Goal: Information Seeking & Learning: Learn about a topic

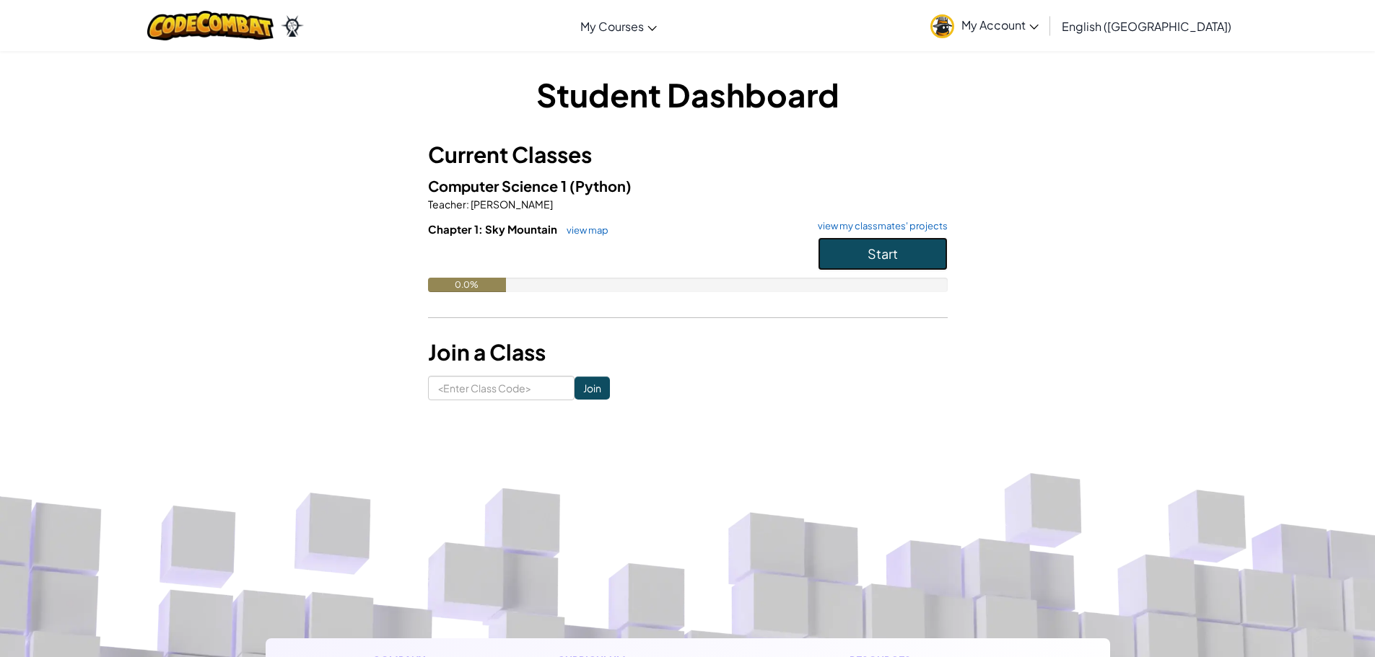
click at [826, 252] on button "Start" at bounding box center [883, 253] width 130 height 33
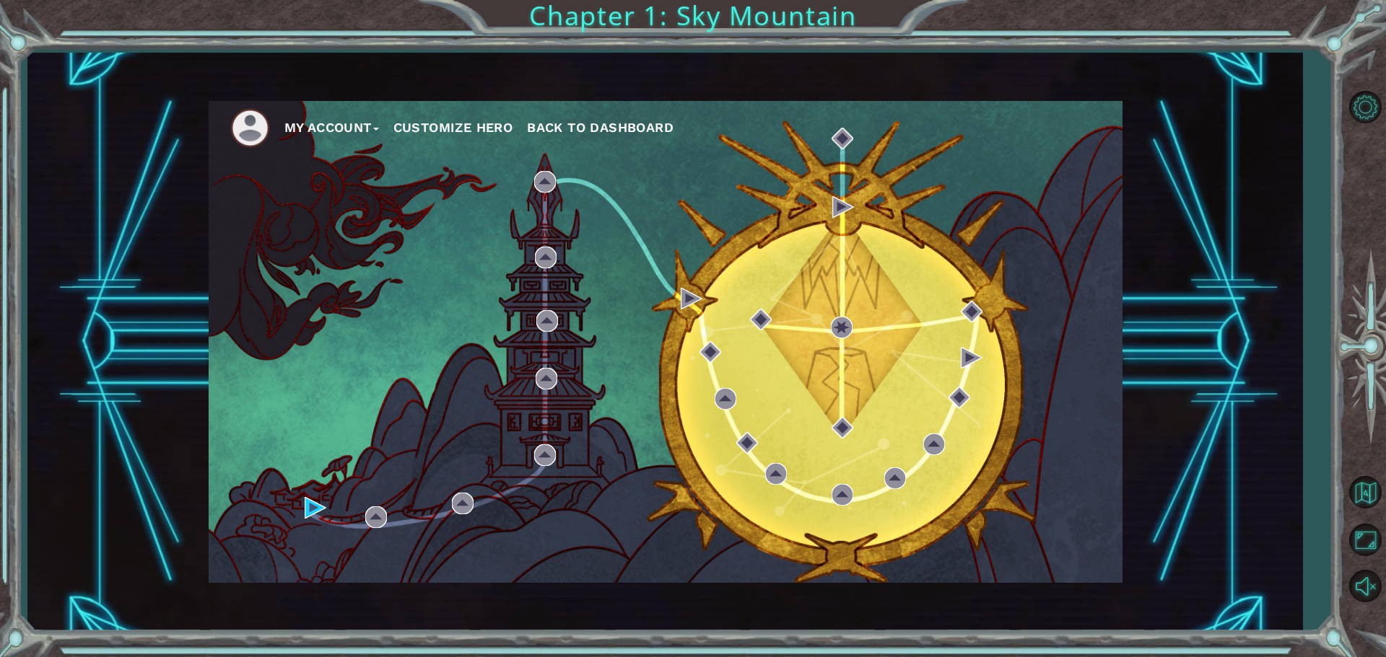
click at [301, 502] on div "My Account Customize Hero Back to Dashboard" at bounding box center [666, 342] width 914 height 482
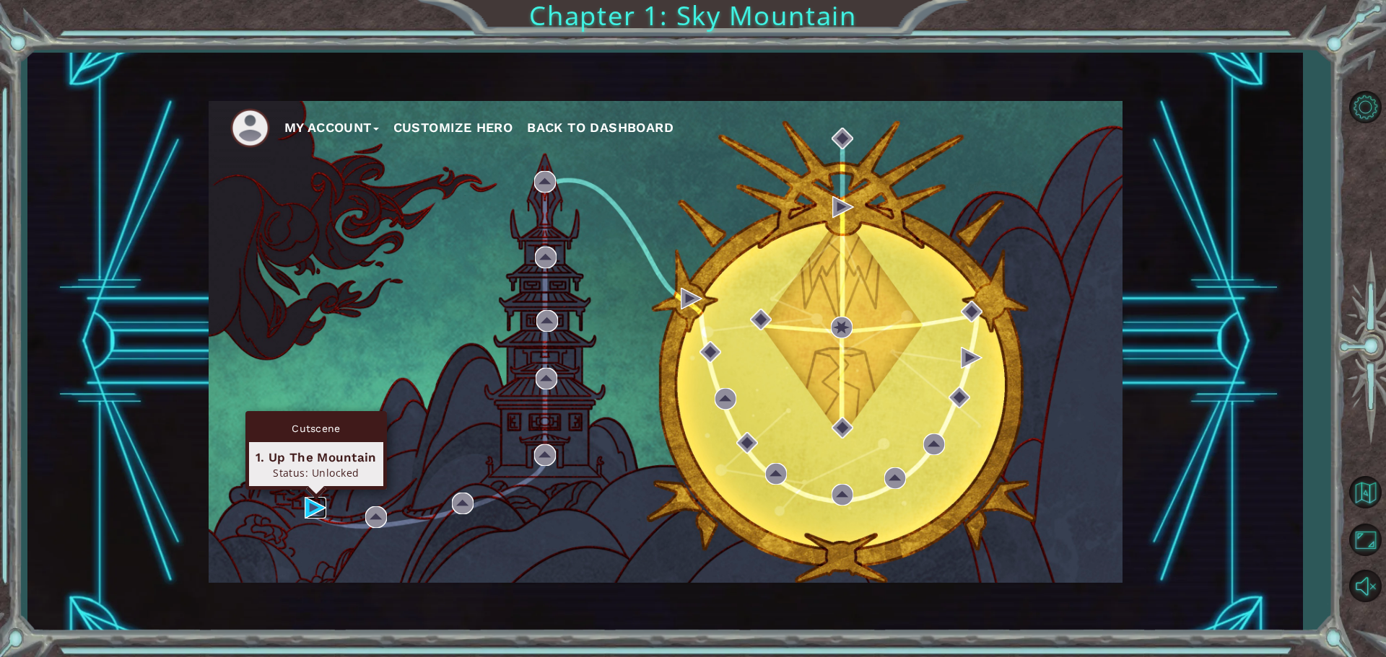
click at [312, 502] on img at bounding box center [316, 508] width 22 height 22
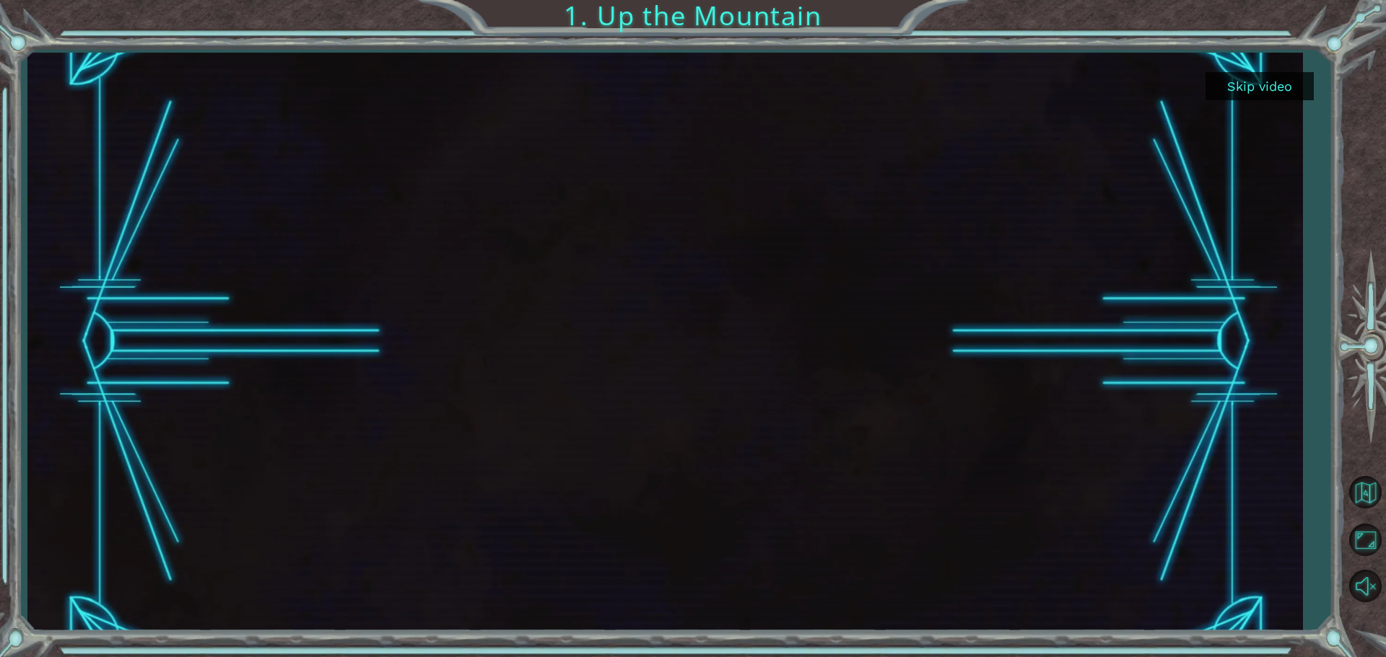
click at [1268, 79] on button "Skip video" at bounding box center [1259, 86] width 108 height 28
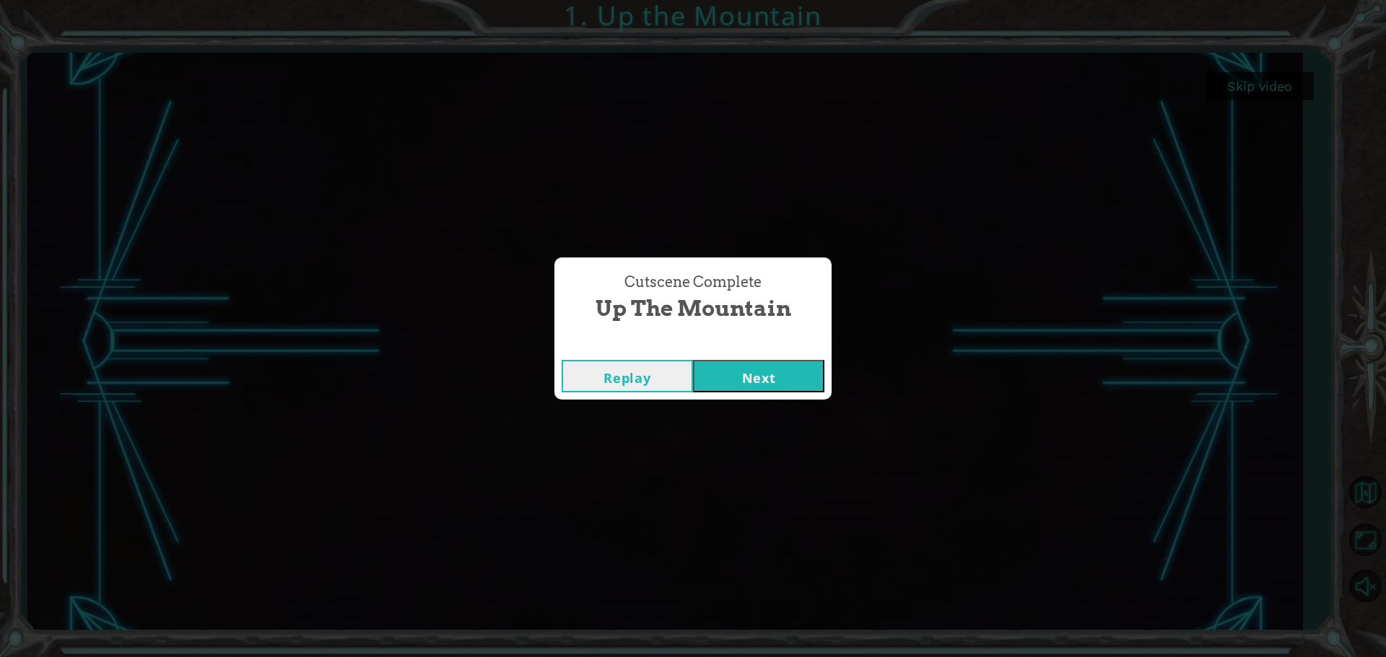
click at [748, 367] on button "Next" at bounding box center [758, 376] width 131 height 32
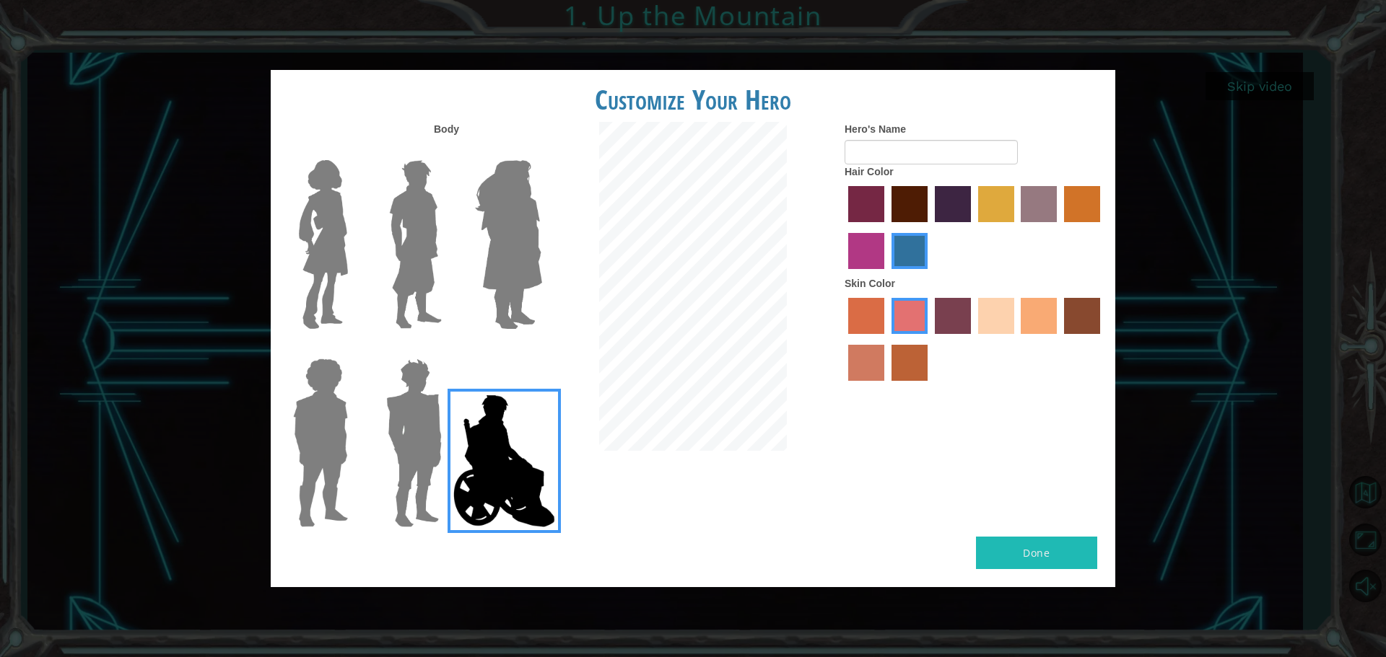
click at [442, 403] on img at bounding box center [413, 443] width 67 height 180
click at [447, 349] on input "Hero Garnet" at bounding box center [447, 349] width 0 height 0
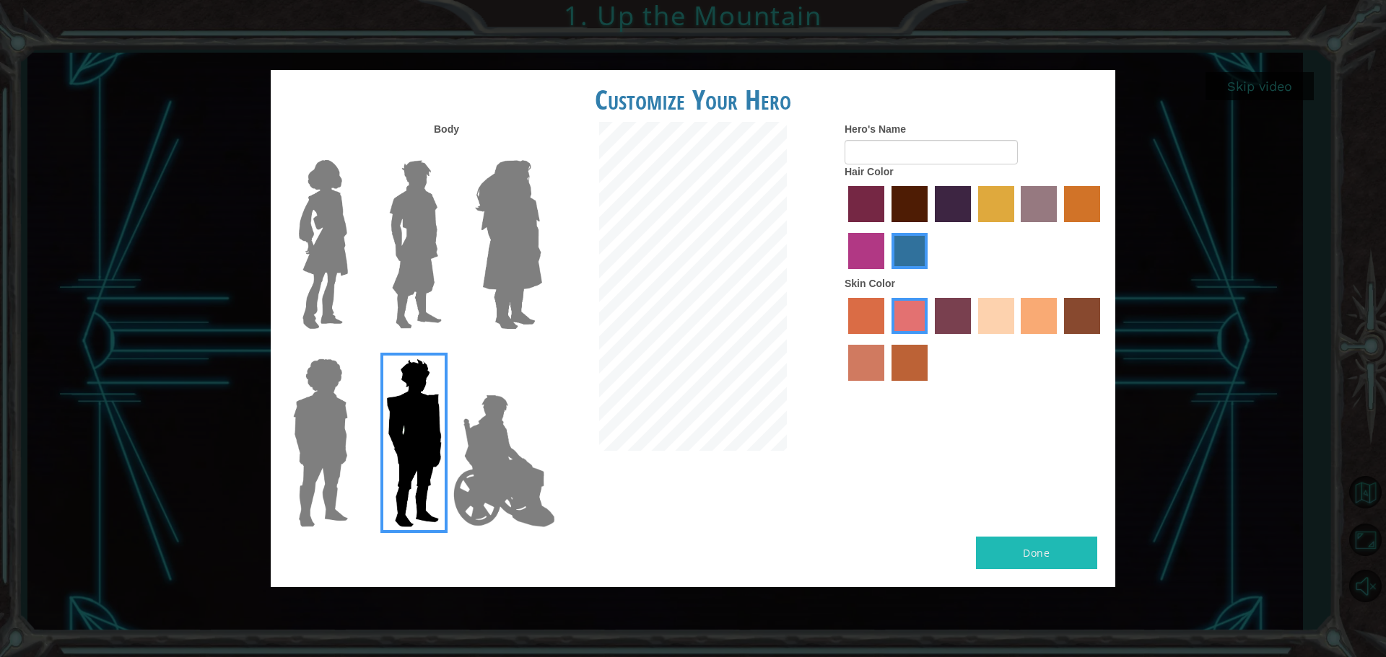
click at [455, 309] on div at bounding box center [411, 239] width 94 height 198
click at [396, 277] on img at bounding box center [415, 244] width 64 height 180
click at [447, 151] on input "Hero Lars" at bounding box center [447, 151] width 0 height 0
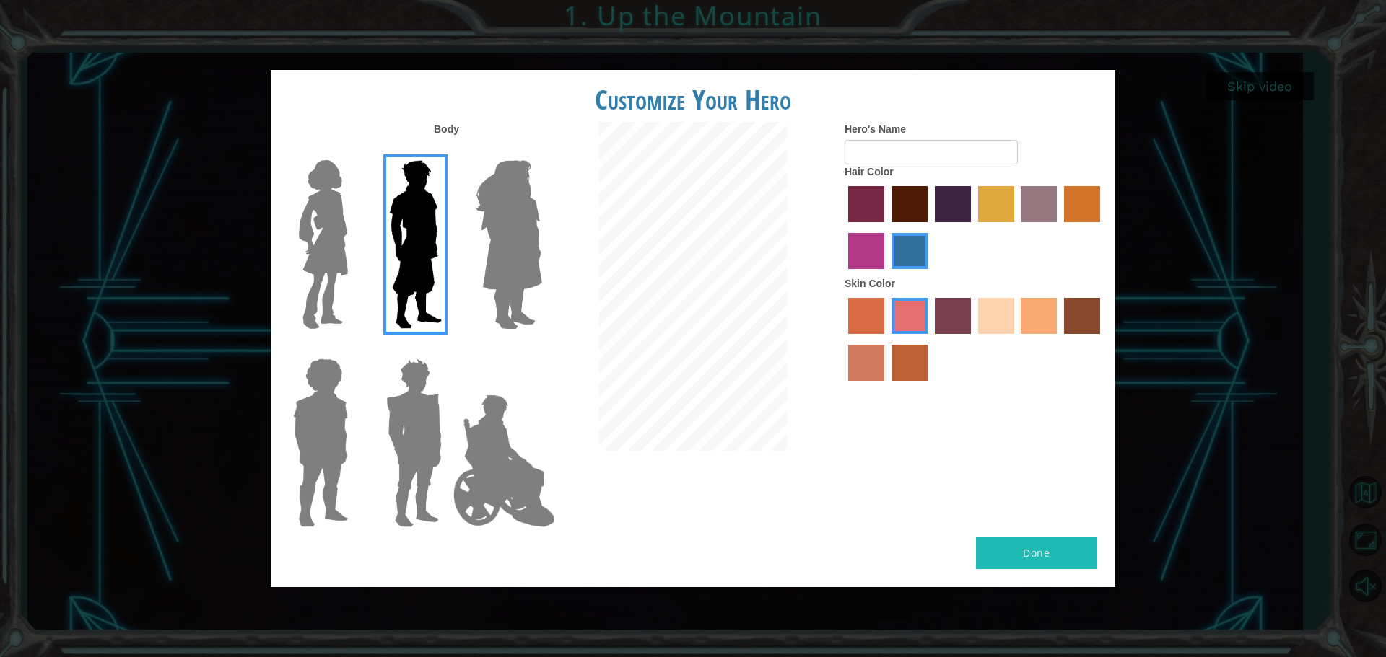
click at [486, 254] on img at bounding box center [508, 244] width 79 height 180
click at [541, 151] on input "Hero Amethyst" at bounding box center [541, 151] width 0 height 0
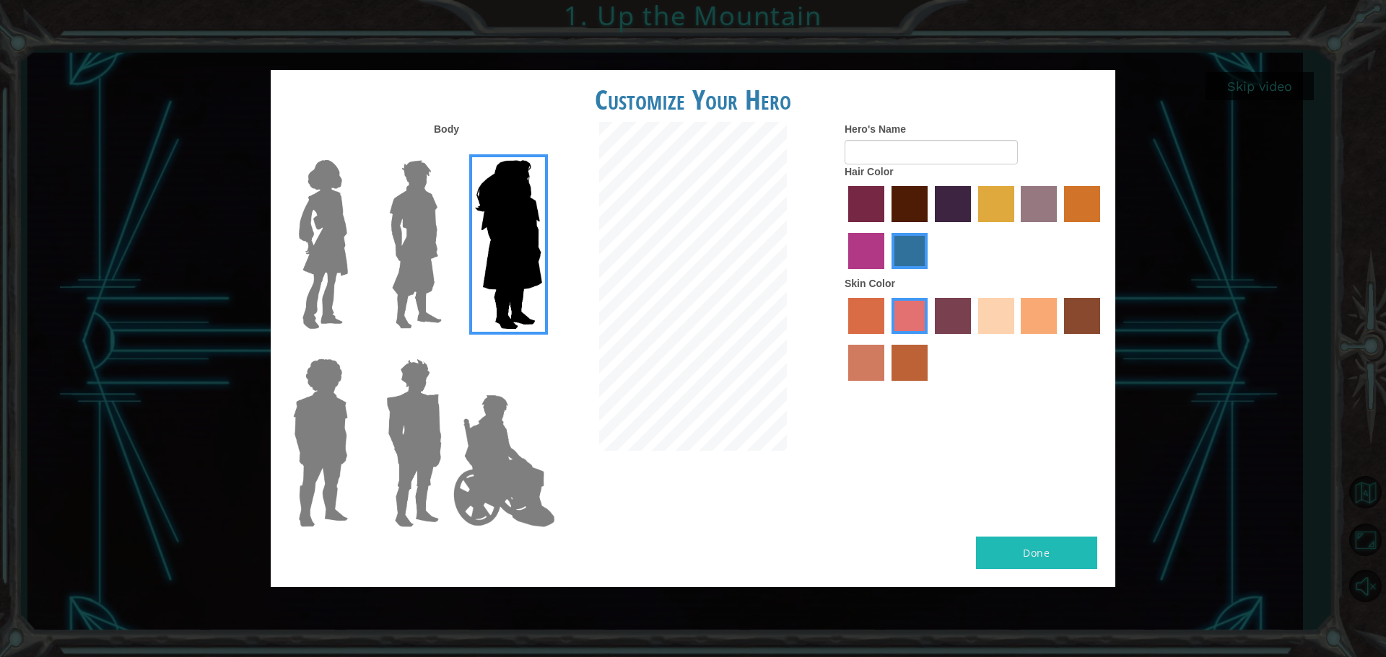
click at [411, 407] on img at bounding box center [413, 443] width 67 height 180
click at [447, 349] on input "Hero Garnet" at bounding box center [447, 349] width 0 height 0
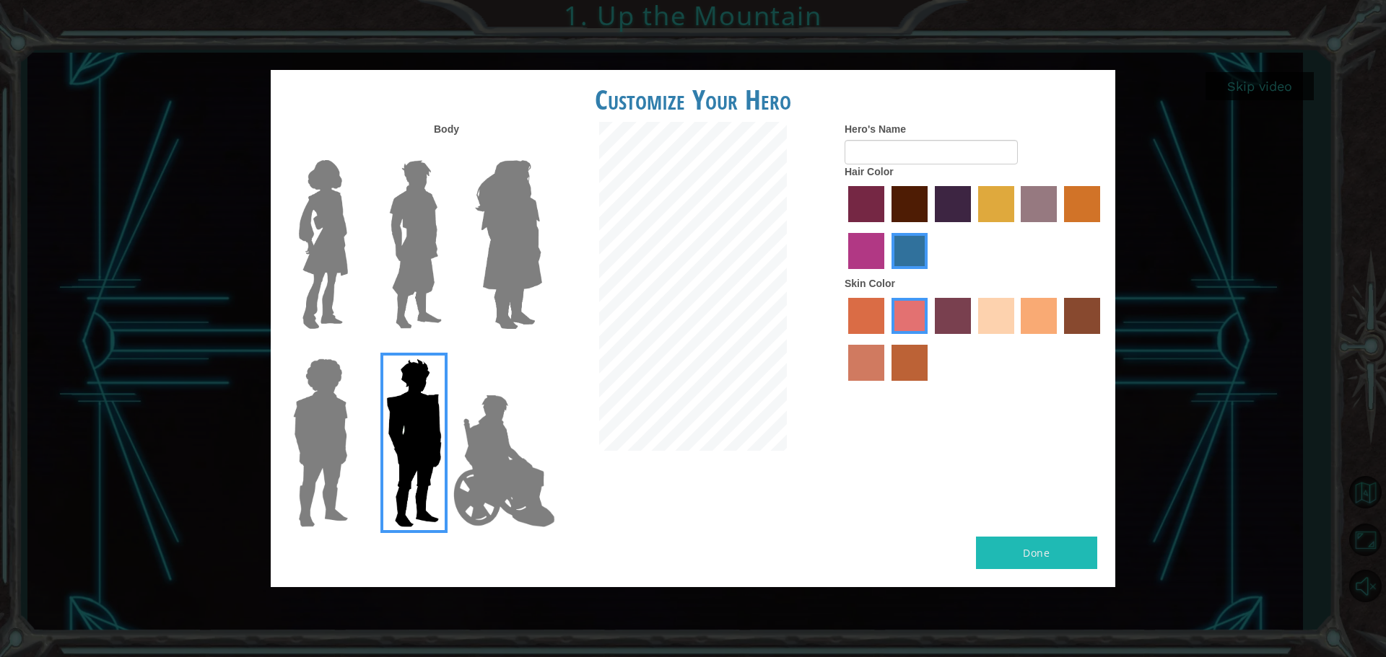
click at [328, 396] on img at bounding box center [320, 443] width 66 height 180
click at [354, 349] on input "Hero Steven" at bounding box center [354, 349] width 0 height 0
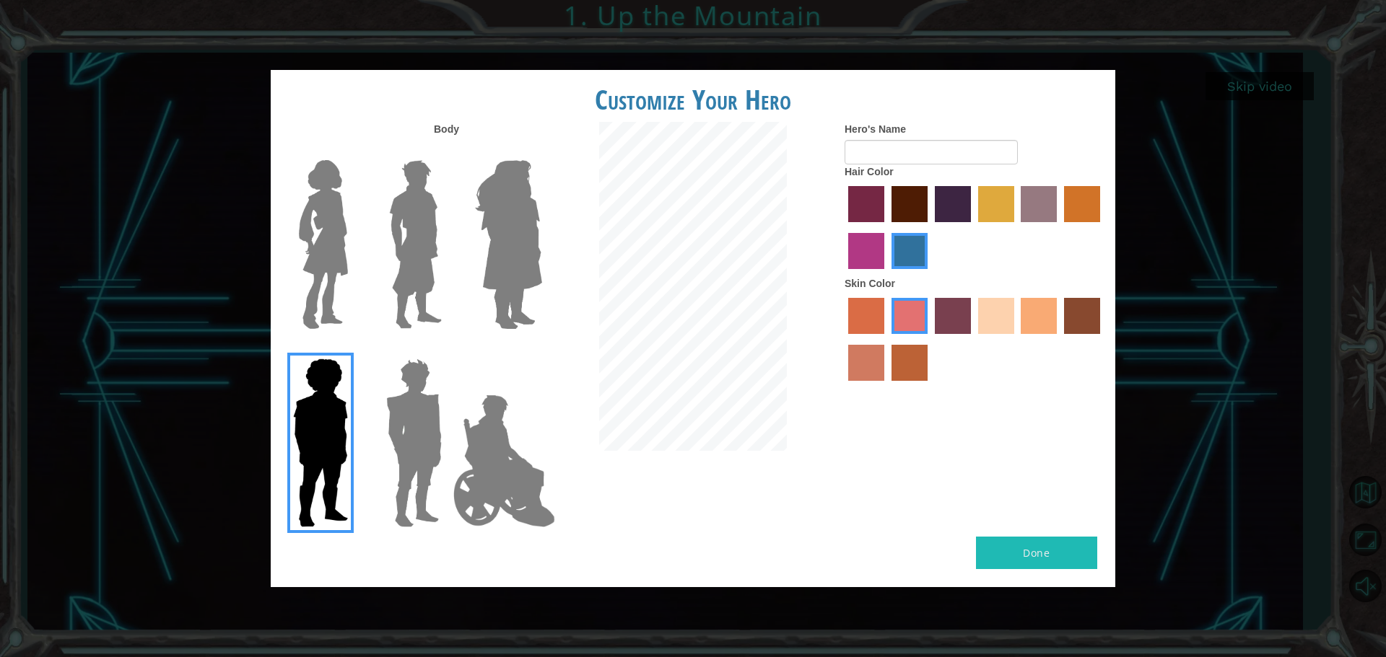
click at [371, 393] on div at bounding box center [411, 437] width 94 height 198
click at [408, 411] on img at bounding box center [413, 443] width 67 height 180
click at [447, 349] on input "Hero Garnet" at bounding box center [447, 349] width 0 height 0
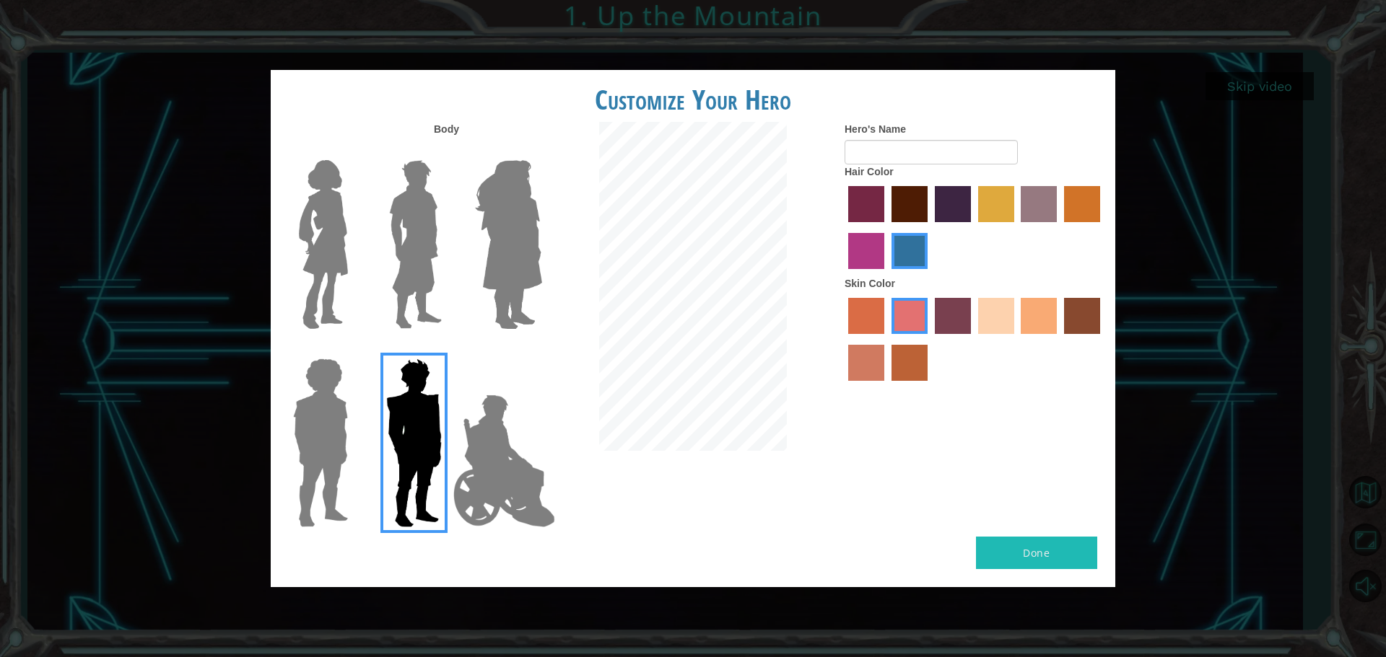
click at [359, 263] on div at bounding box center [318, 239] width 94 height 198
click at [333, 265] on img at bounding box center [323, 244] width 61 height 180
click at [354, 151] on input "Hero Connie" at bounding box center [354, 151] width 0 height 0
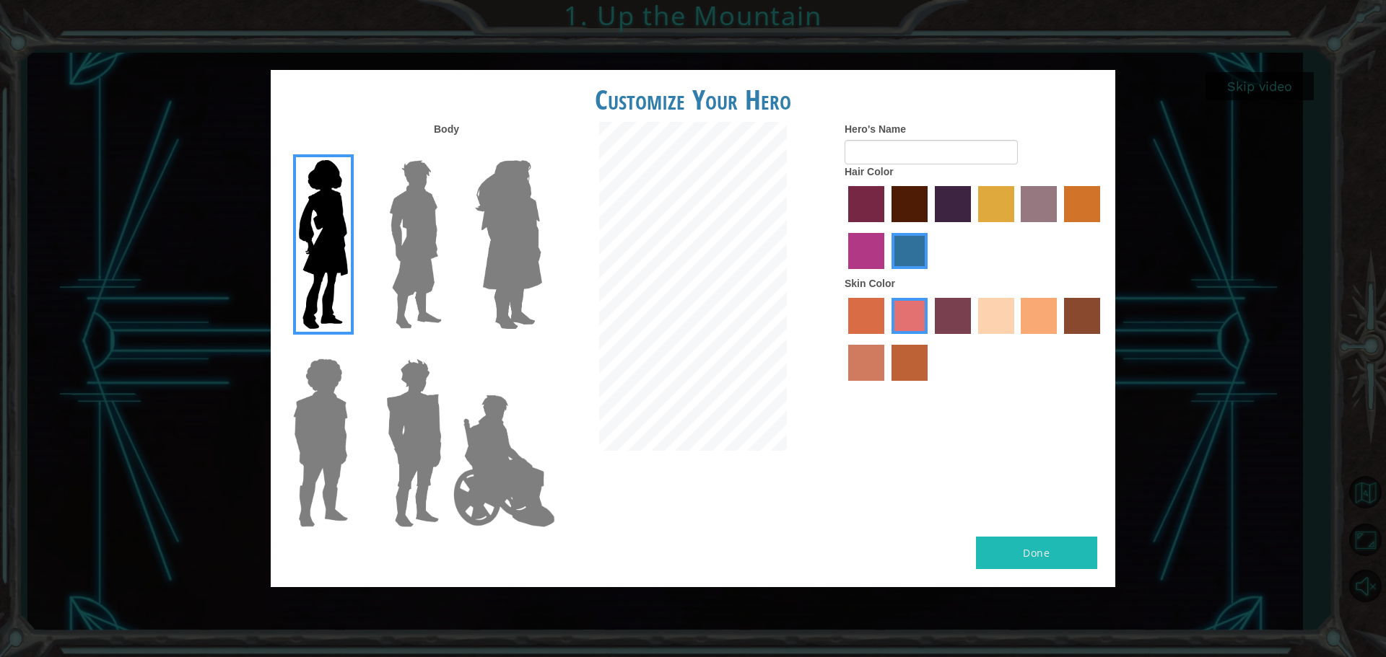
click at [411, 232] on img at bounding box center [415, 244] width 64 height 180
click at [447, 151] on input "Hero Lars" at bounding box center [447, 151] width 0 height 0
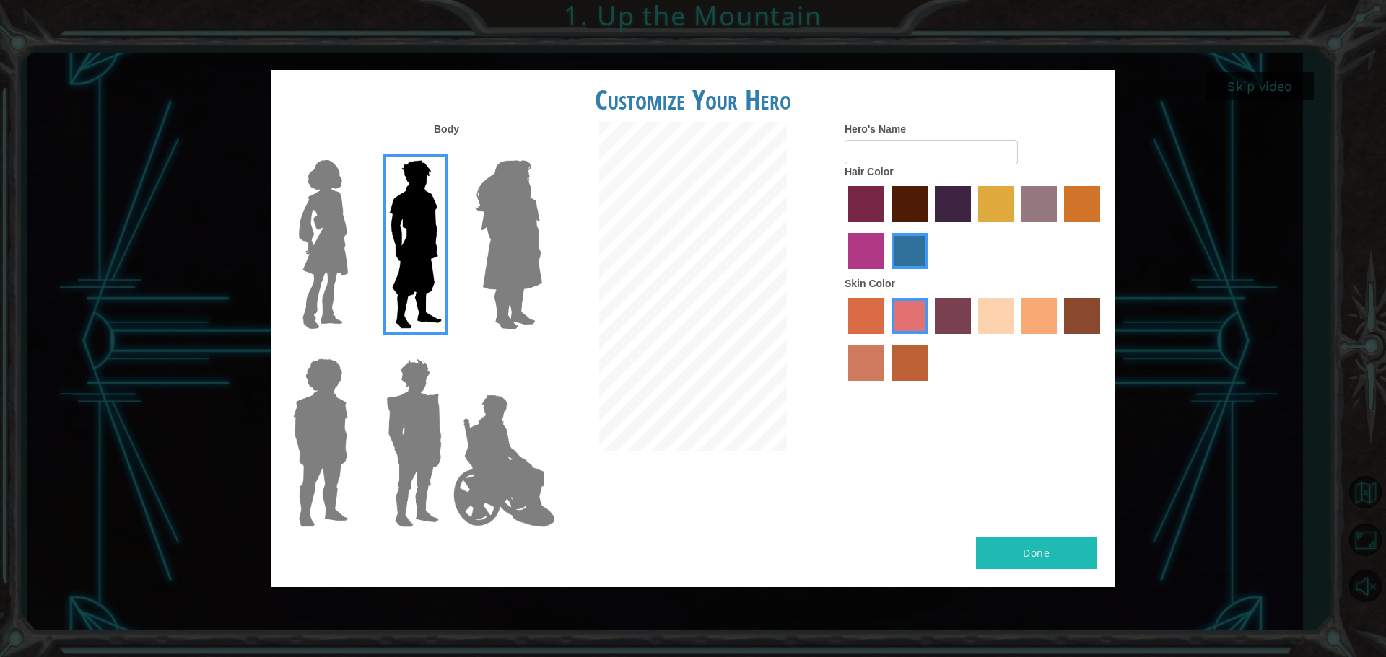
click at [428, 439] on img at bounding box center [413, 443] width 67 height 180
click at [447, 349] on input "Hero Garnet" at bounding box center [447, 349] width 0 height 0
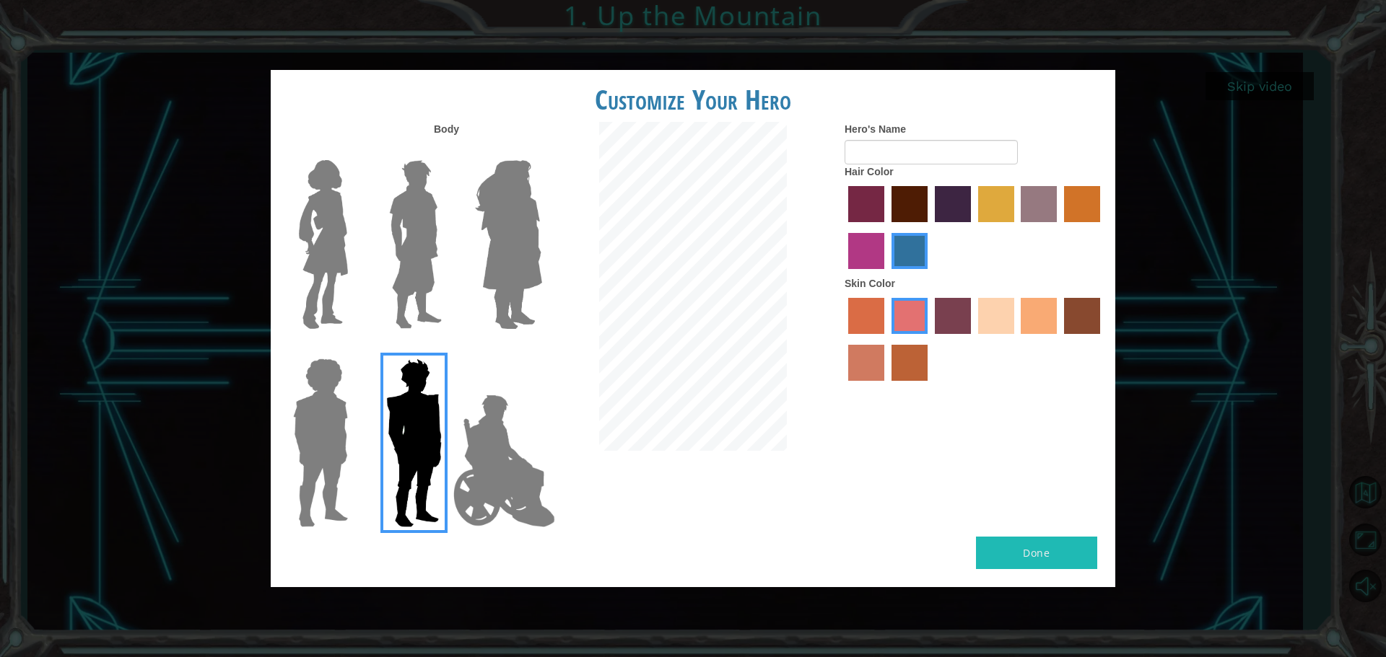
click at [994, 323] on label "sandy beach skin color" at bounding box center [996, 316] width 36 height 36
click at [973, 339] on input "sandy beach skin color" at bounding box center [973, 339] width 0 height 0
click at [943, 334] on label "tosca skin color" at bounding box center [953, 316] width 36 height 36
click at [930, 339] on input "tosca skin color" at bounding box center [930, 339] width 0 height 0
click at [961, 325] on label "tosca skin color" at bounding box center [953, 316] width 36 height 36
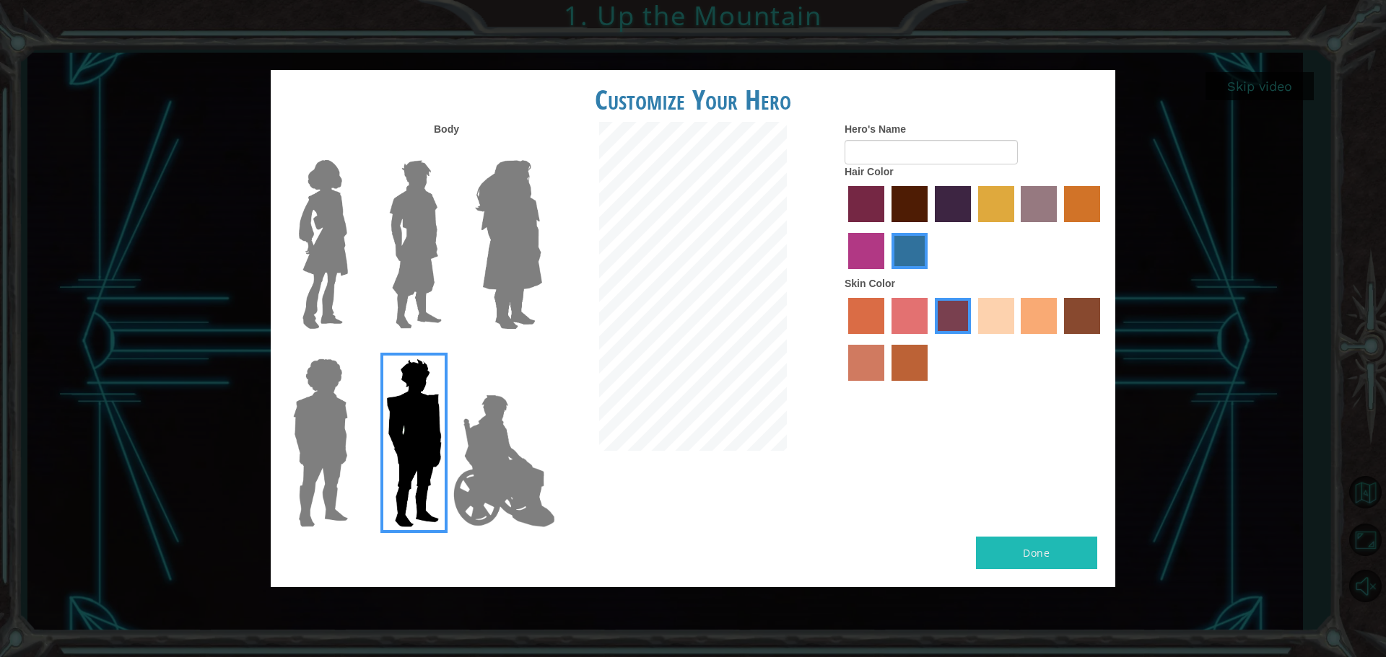
click at [930, 339] on input "tosca skin color" at bounding box center [930, 339] width 0 height 0
click at [991, 325] on label "sandy beach skin color" at bounding box center [996, 316] width 36 height 36
click at [973, 339] on input "sandy beach skin color" at bounding box center [973, 339] width 0 height 0
click at [523, 219] on img at bounding box center [508, 244] width 79 height 180
click at [541, 151] on input "Hero Amethyst" at bounding box center [541, 151] width 0 height 0
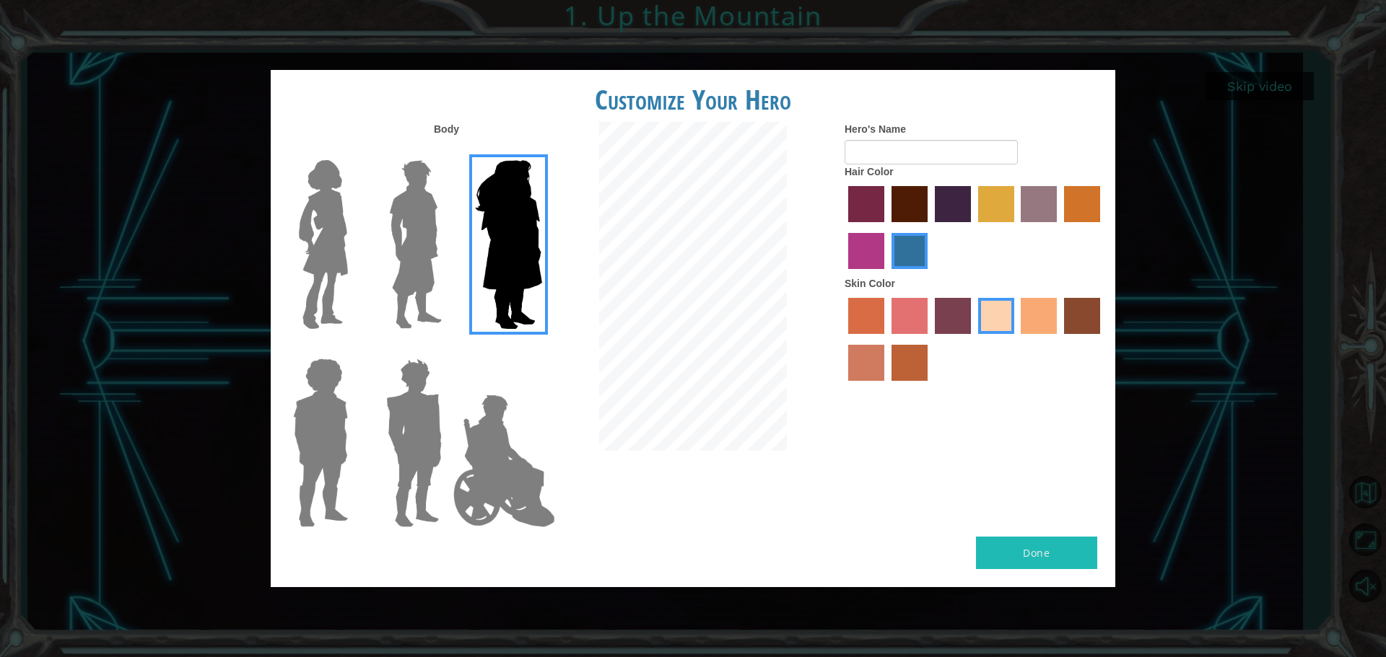
click at [857, 240] on label "medium red violet hair color" at bounding box center [866, 251] width 36 height 36
click at [1102, 227] on input "medium red violet hair color" at bounding box center [1102, 227] width 0 height 0
click at [443, 471] on img at bounding box center [413, 443] width 67 height 180
click at [447, 349] on input "Hero Garnet" at bounding box center [447, 349] width 0 height 0
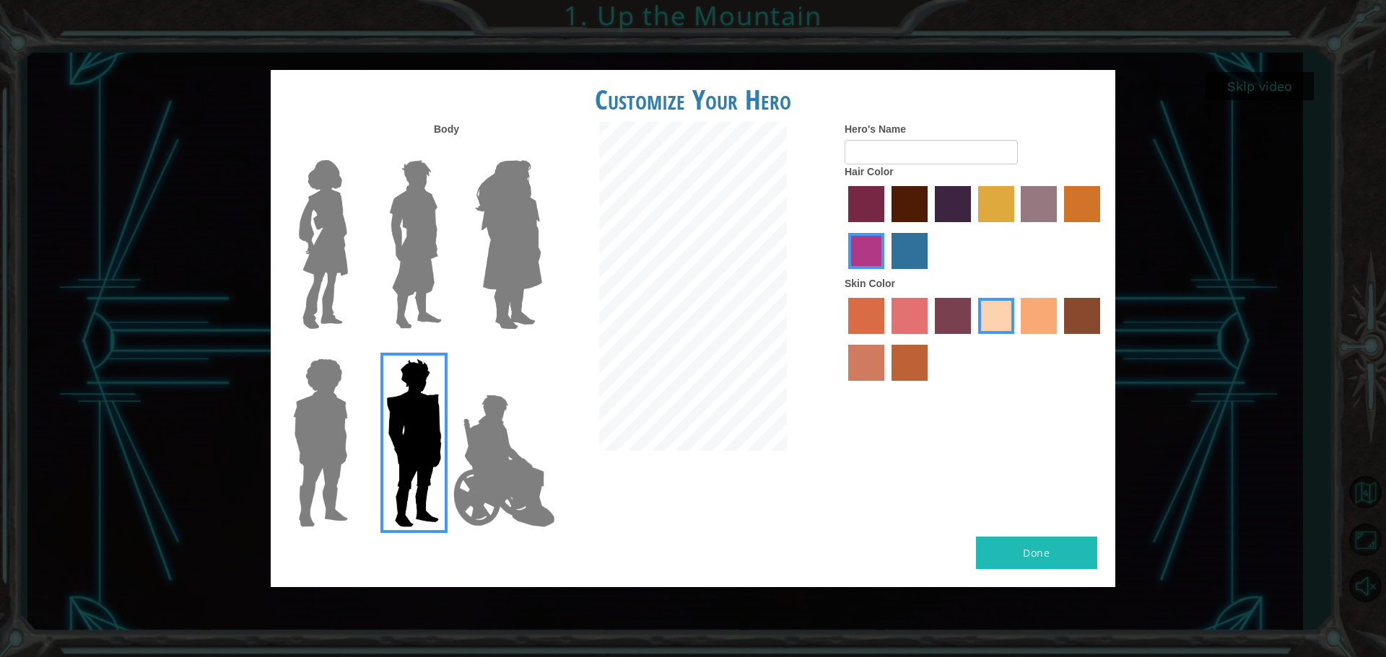
click at [901, 211] on label "maroon hair color" at bounding box center [909, 204] width 36 height 36
click at [886, 227] on input "maroon hair color" at bounding box center [886, 227] width 0 height 0
click at [954, 215] on label "hot purple hair color" at bounding box center [953, 204] width 36 height 36
click at [930, 227] on input "hot purple hair color" at bounding box center [930, 227] width 0 height 0
click at [961, 320] on label "tosca skin color" at bounding box center [953, 316] width 36 height 36
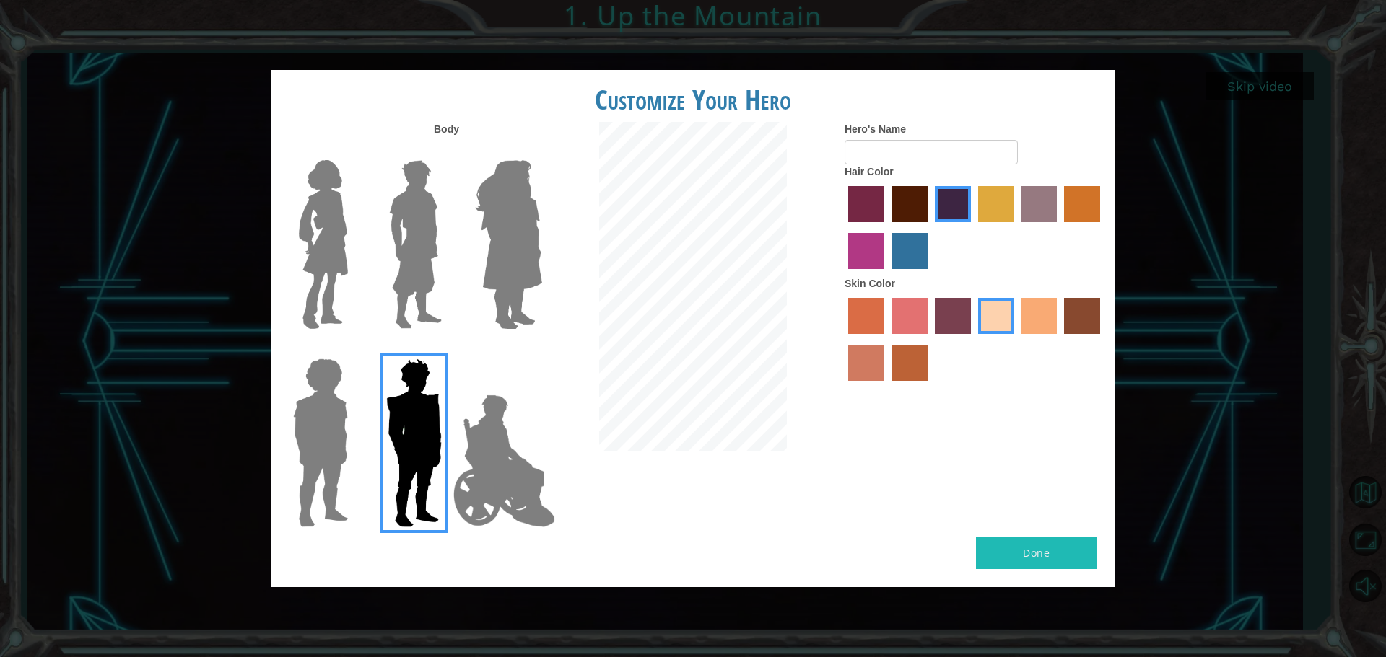
click at [930, 339] on input "tosca skin color" at bounding box center [930, 339] width 0 height 0
click at [510, 226] on img at bounding box center [508, 244] width 79 height 180
click at [541, 151] on input "Hero Amethyst" at bounding box center [541, 151] width 0 height 0
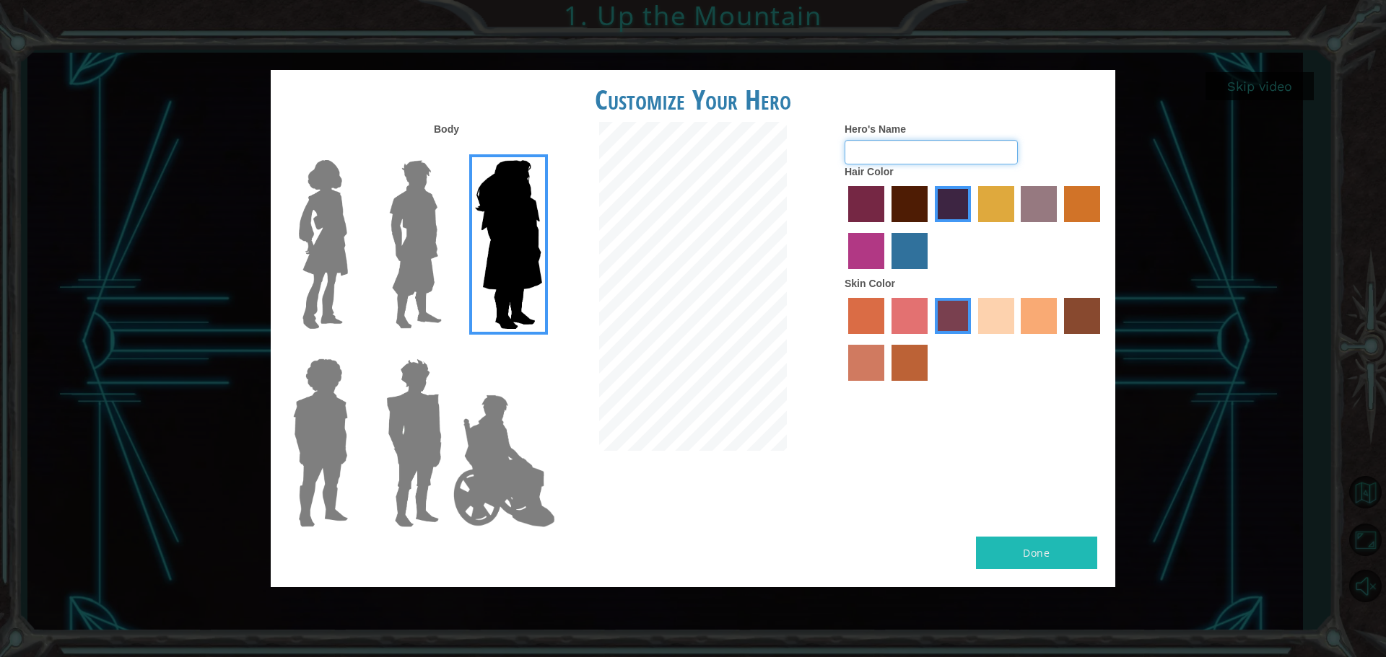
click at [907, 149] on input "Hero's Name" at bounding box center [930, 152] width 173 height 25
type input "[PERSON_NAME]"
drag, startPoint x: 1069, startPoint y: 528, endPoint x: 1093, endPoint y: 567, distance: 46.3
click at [1093, 575] on div "Customize Your Hero Body Hero's Name [PERSON_NAME] Hair Color Skin Color Done" at bounding box center [693, 328] width 844 height 517
click at [1088, 559] on button "Done" at bounding box center [1036, 553] width 121 height 32
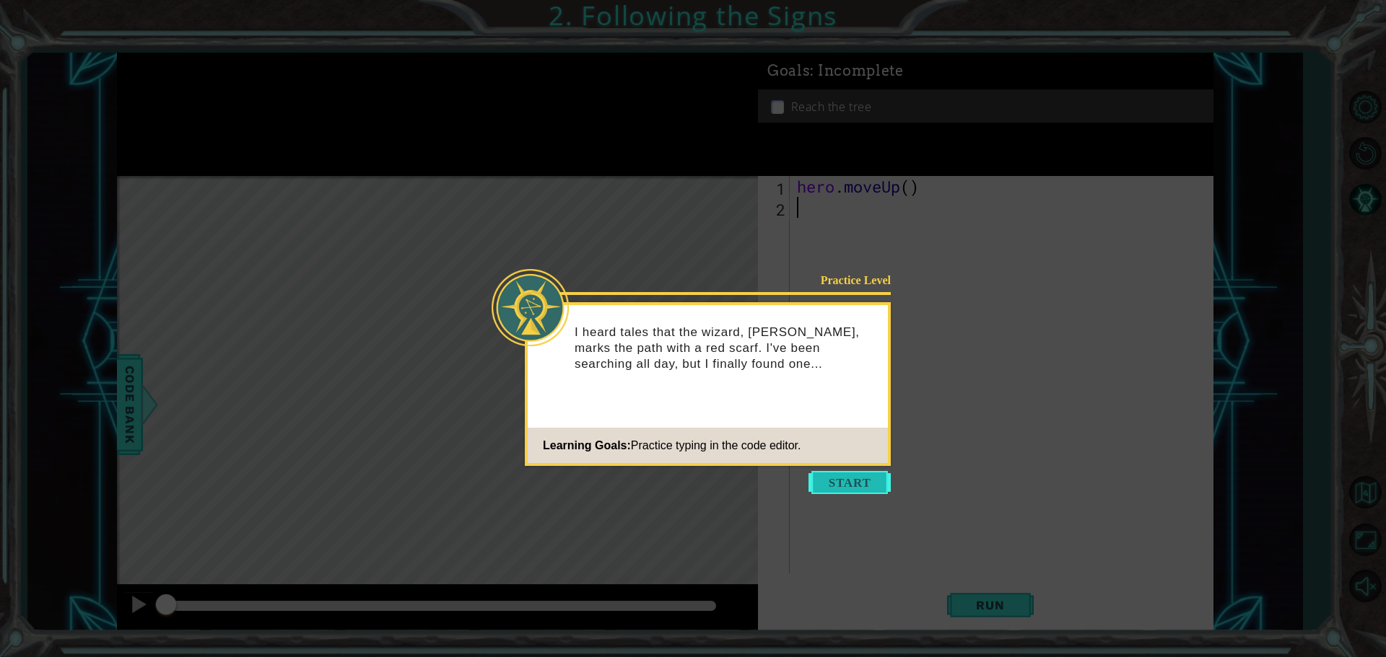
click at [868, 477] on button "Start" at bounding box center [849, 482] width 82 height 23
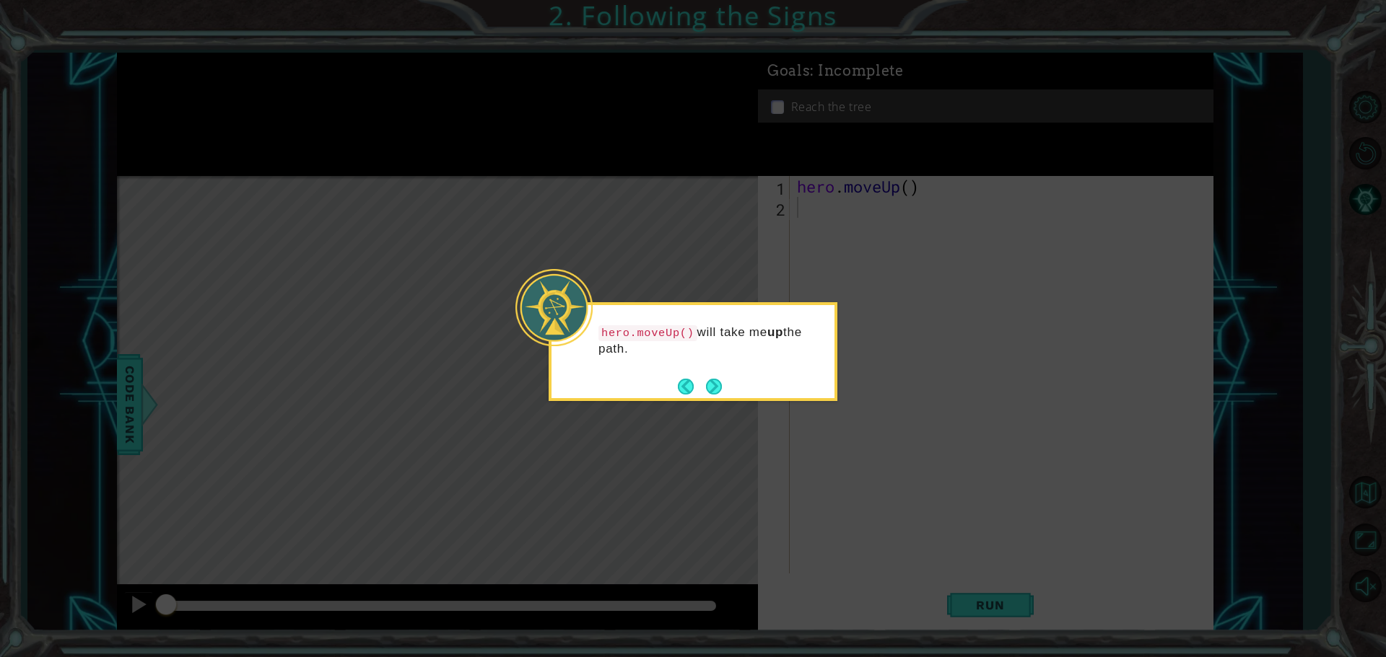
click at [728, 385] on div "hero.moveUp() will take me up the path." at bounding box center [693, 351] width 289 height 99
click at [722, 385] on button "Next" at bounding box center [714, 386] width 17 height 17
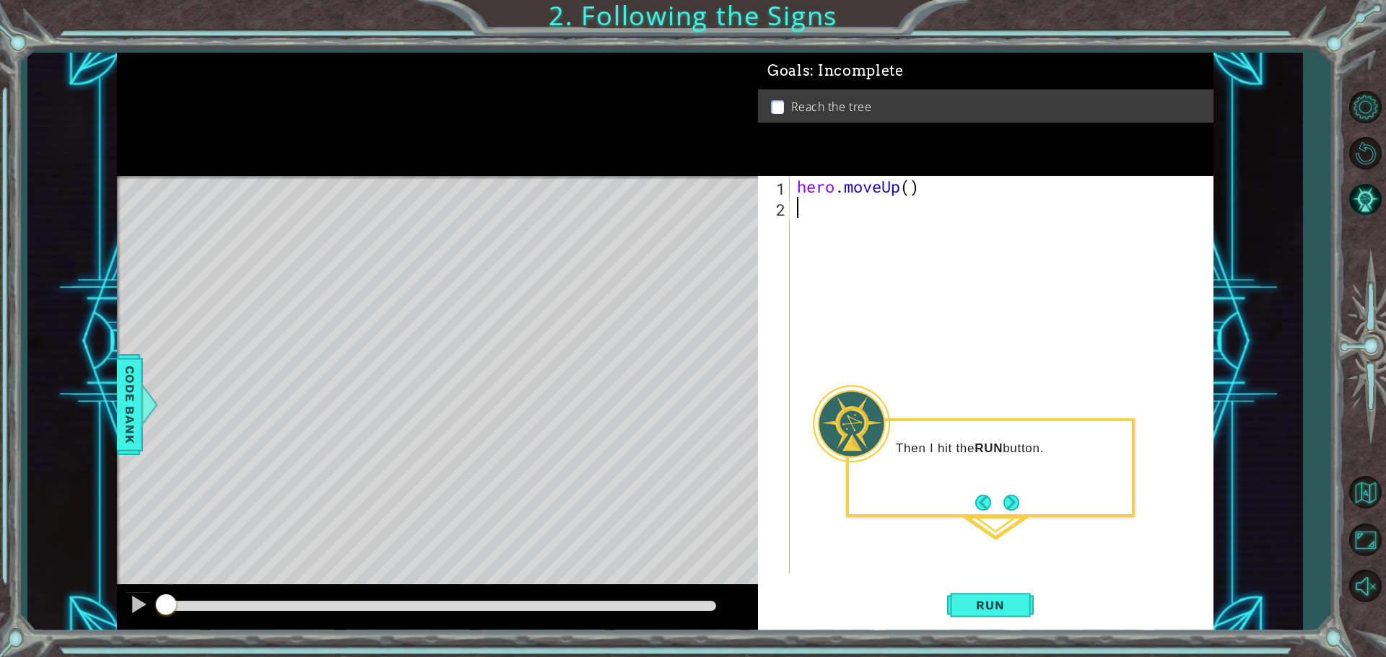
click at [1013, 500] on button "Next" at bounding box center [1011, 503] width 16 height 16
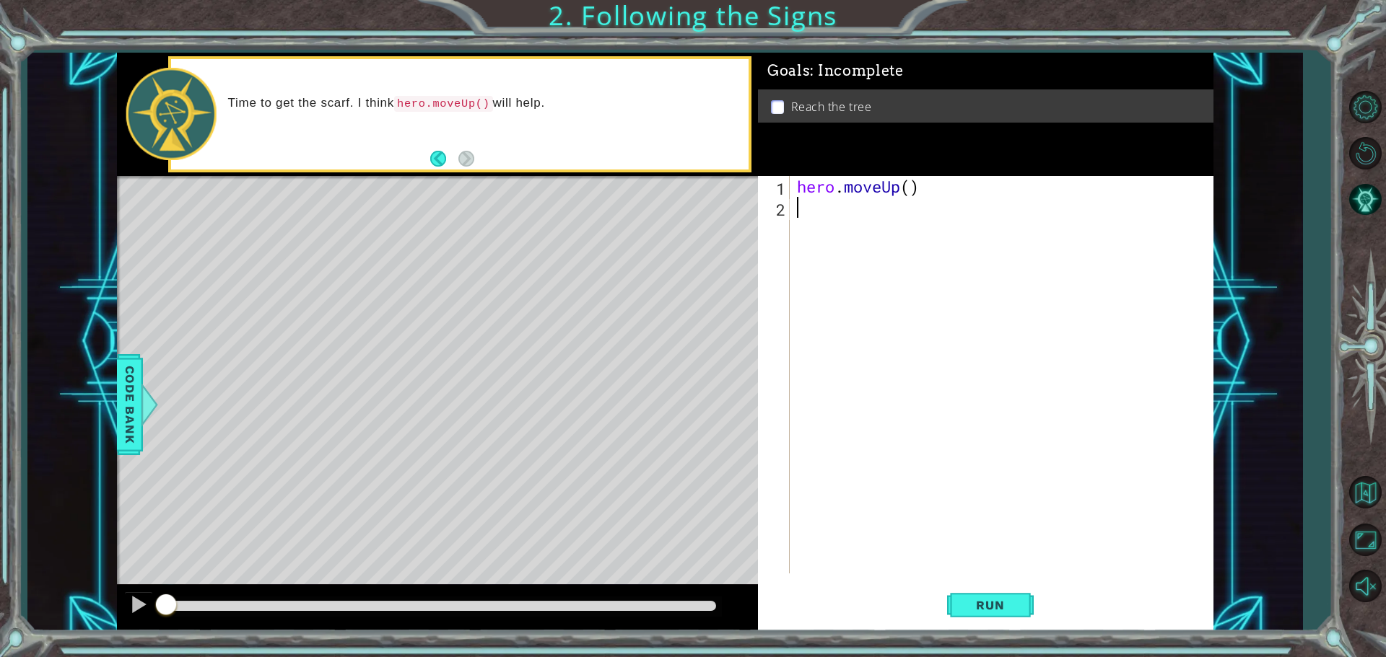
click at [909, 188] on div "hero . moveUp ( )" at bounding box center [1005, 396] width 422 height 440
type textarea "hero.moveUp(2)"
click at [981, 598] on button "Run" at bounding box center [990, 604] width 87 height 45
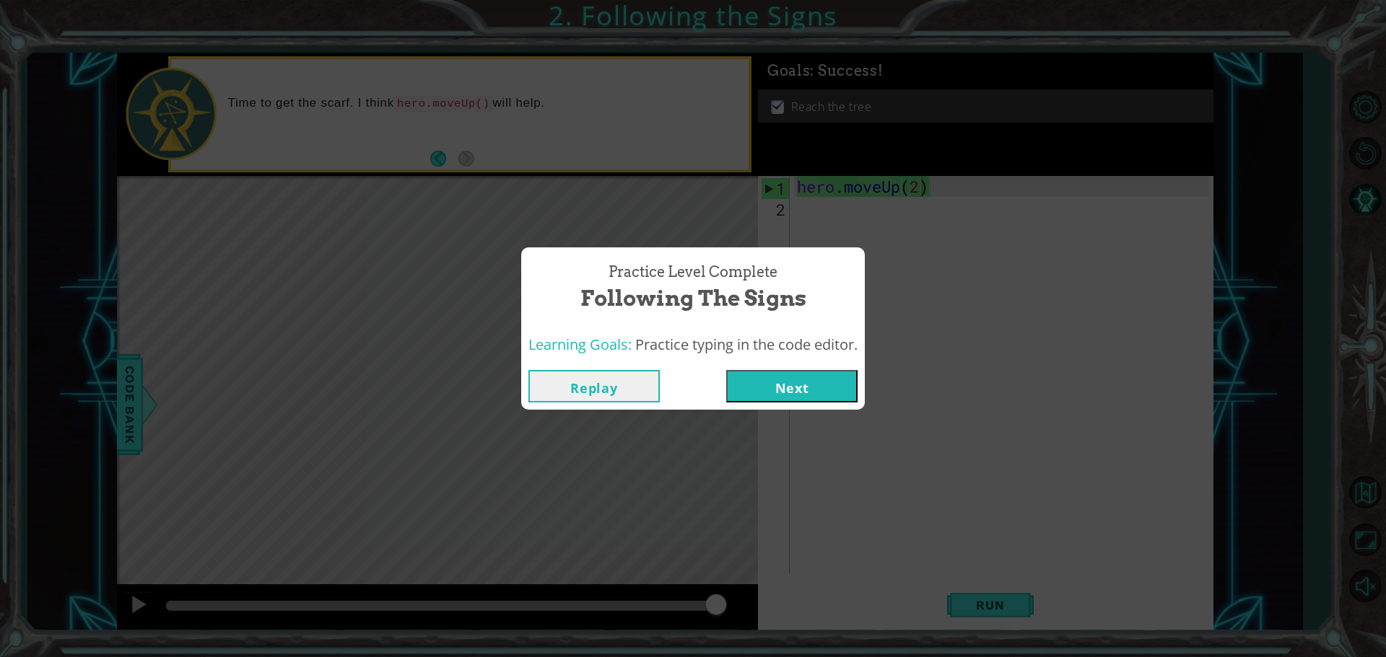
click at [767, 375] on button "Next" at bounding box center [791, 386] width 131 height 32
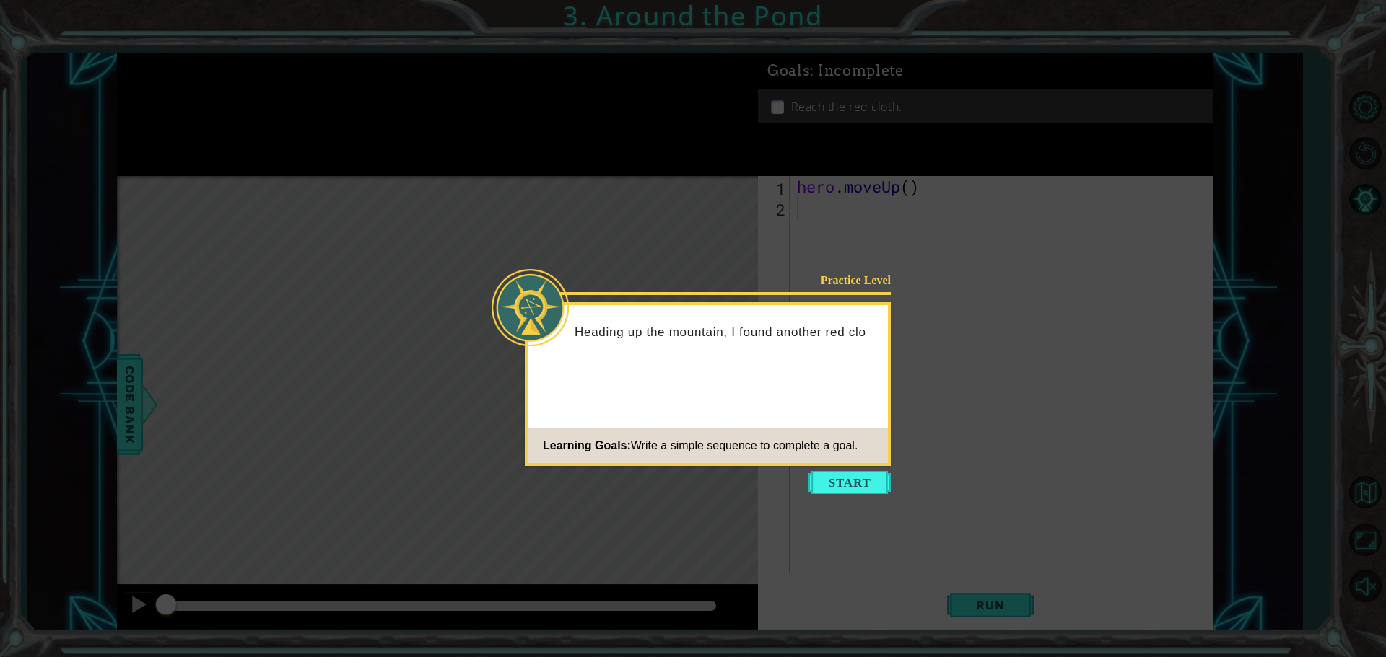
drag, startPoint x: 844, startPoint y: 475, endPoint x: 834, endPoint y: 476, distance: 9.5
click at [842, 476] on button "Start" at bounding box center [849, 482] width 82 height 23
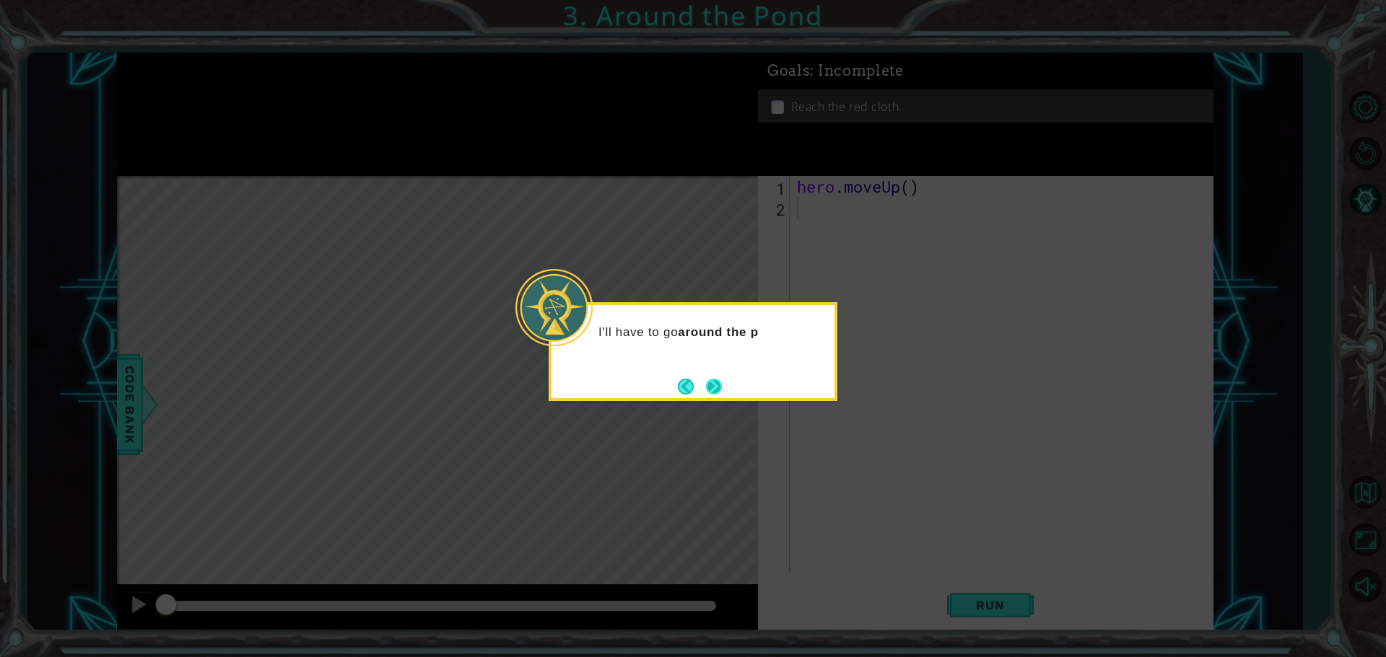
click at [720, 383] on button "Next" at bounding box center [713, 386] width 17 height 17
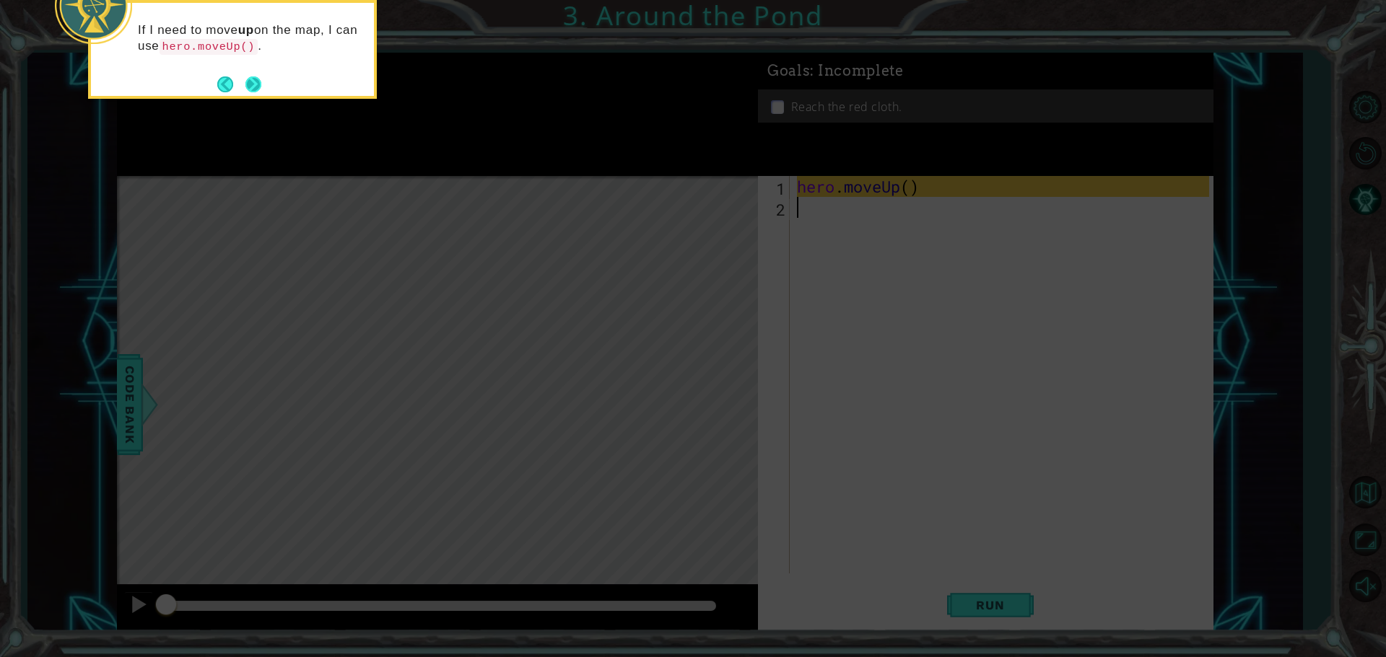
click at [256, 76] on button "Next" at bounding box center [253, 84] width 17 height 17
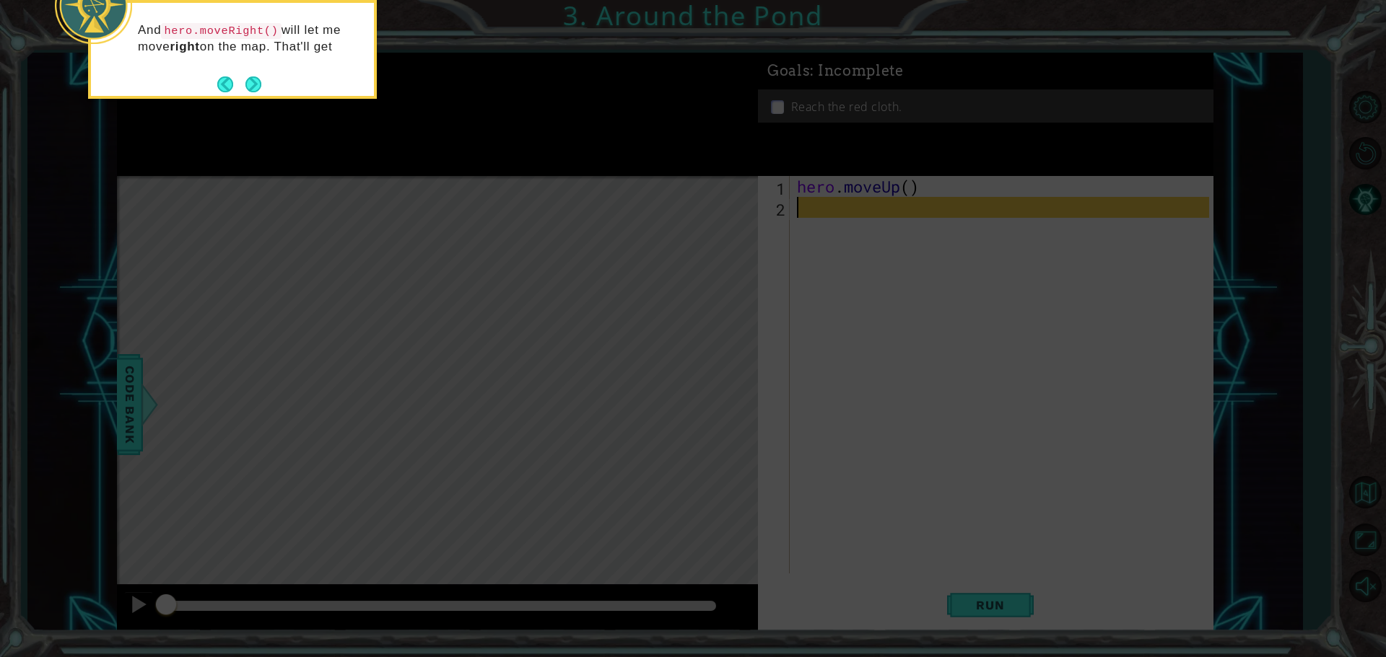
click at [256, 76] on button "Next" at bounding box center [253, 84] width 17 height 17
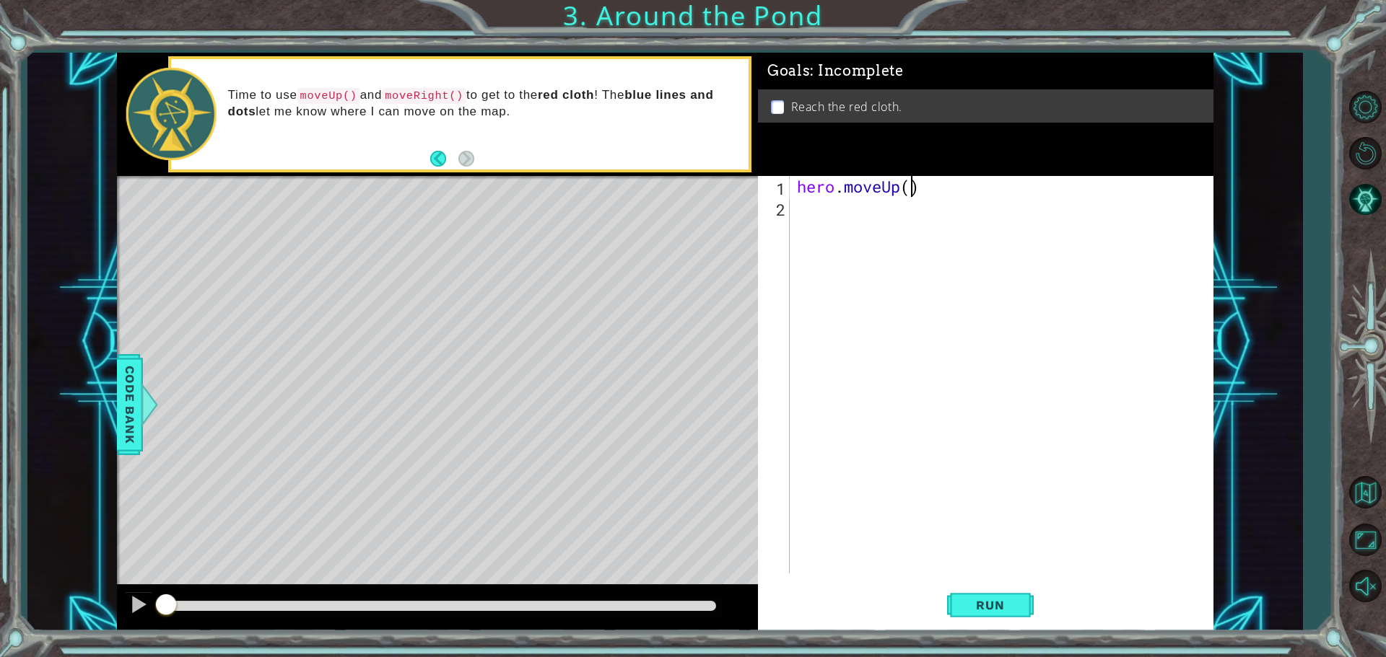
click at [909, 188] on div "hero . moveUp ( )" at bounding box center [1005, 396] width 422 height 440
type textarea "hero.moveUp(2)"
click at [798, 205] on div "hero . moveUp ( 2 )" at bounding box center [1005, 396] width 422 height 440
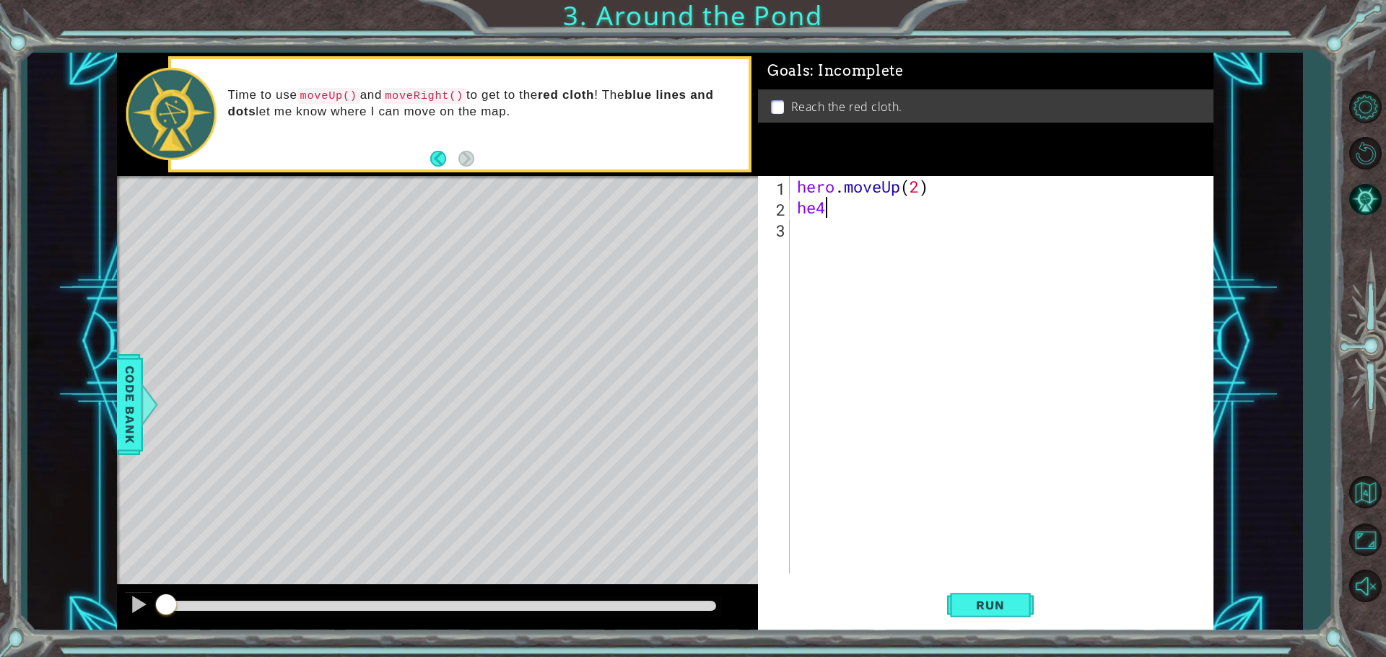
type textarea "he"
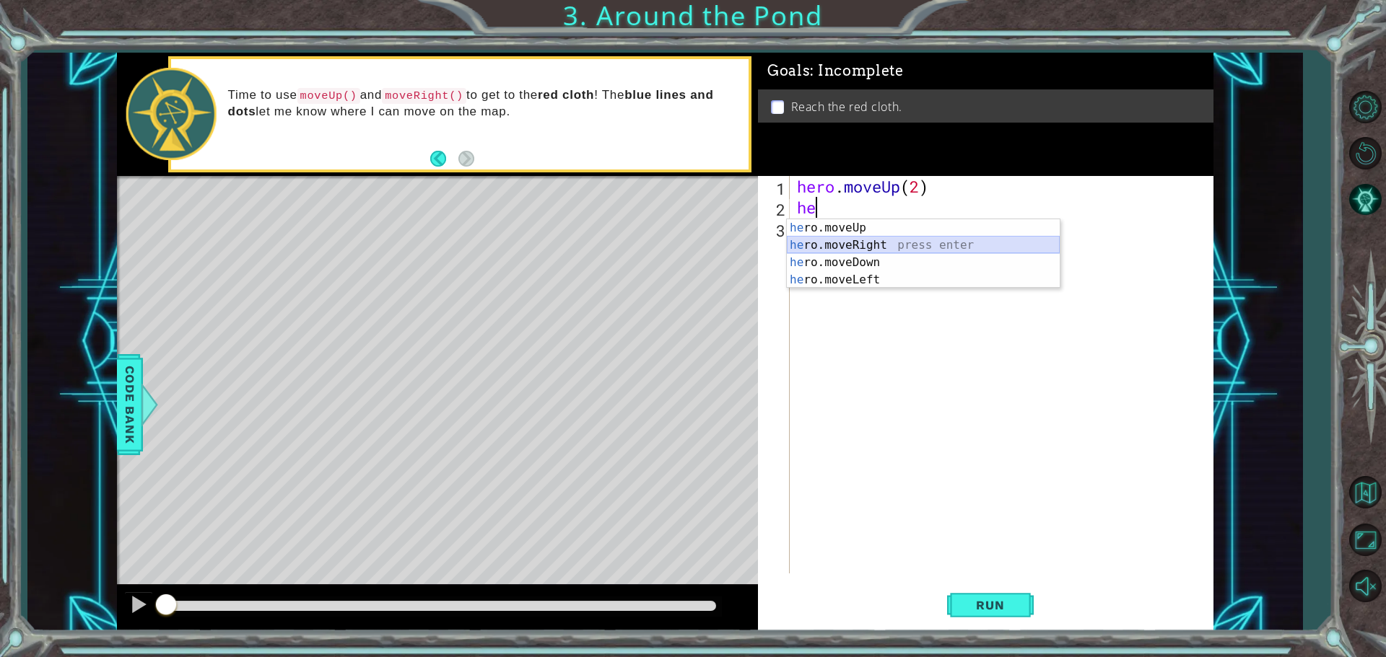
click at [803, 243] on div "he ro.moveUp press enter he ro.moveRight press enter he ro.moveDown press enter…" at bounding box center [923, 271] width 273 height 104
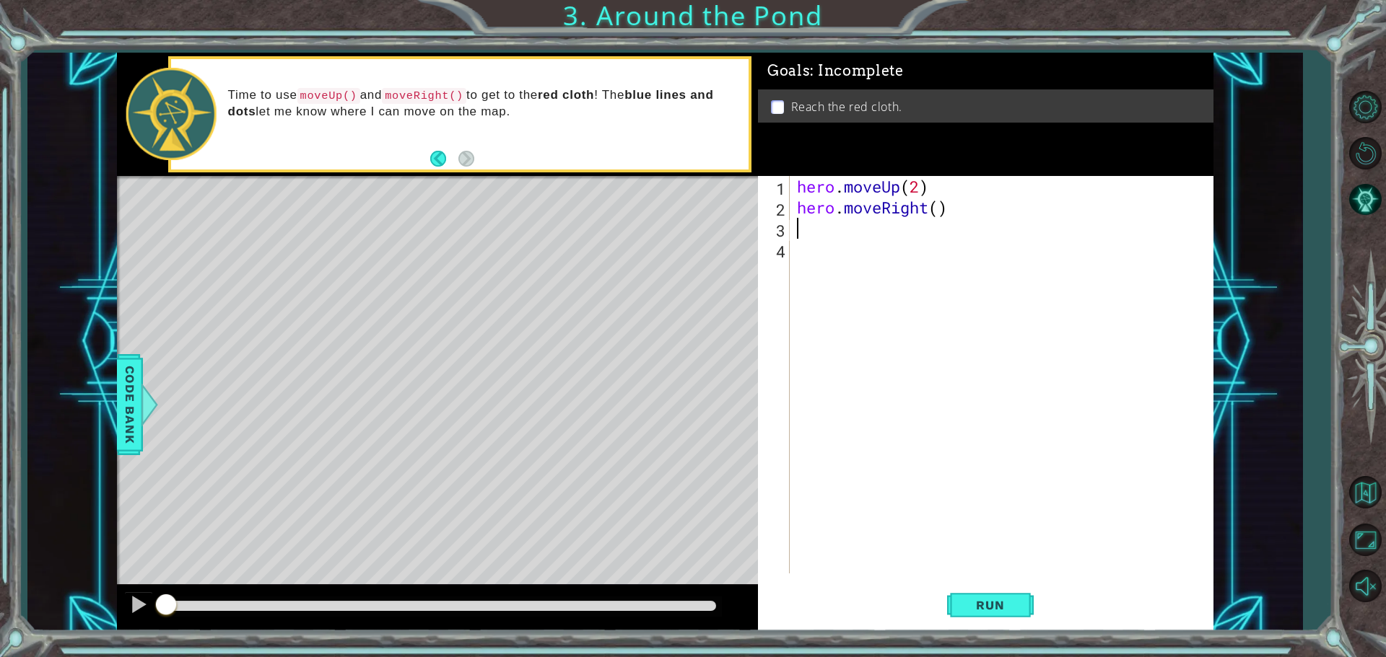
click at [940, 212] on div "hero . moveUp ( 2 ) hero . moveRight ( )" at bounding box center [1005, 396] width 422 height 440
type textarea "hero.moveRight(1)"
click at [810, 239] on div "hero . moveUp ( 2 ) hero . moveRight ( 1 )" at bounding box center [1005, 396] width 422 height 440
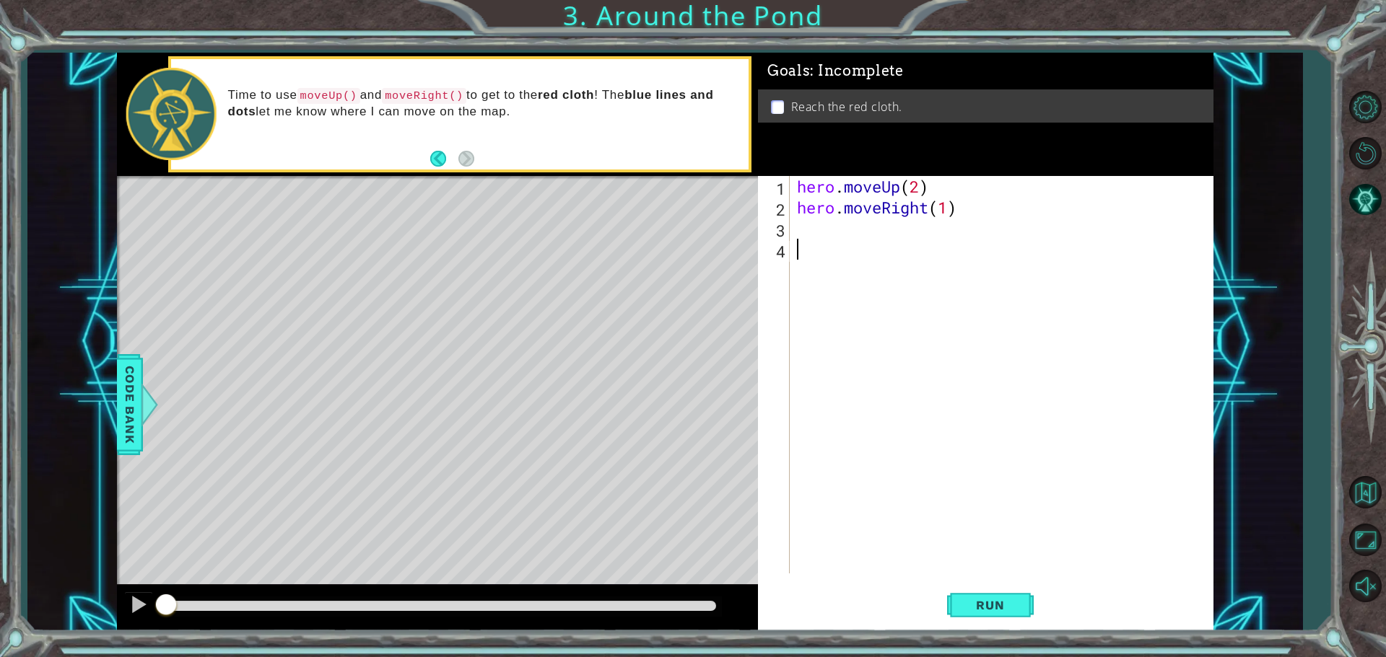
click at [811, 239] on div "hero . moveUp ( 2 ) hero . moveRight ( 1 )" at bounding box center [1005, 396] width 422 height 440
click at [823, 232] on div "hero . moveUp ( 2 ) hero . moveRight ( 1 )" at bounding box center [1005, 396] width 422 height 440
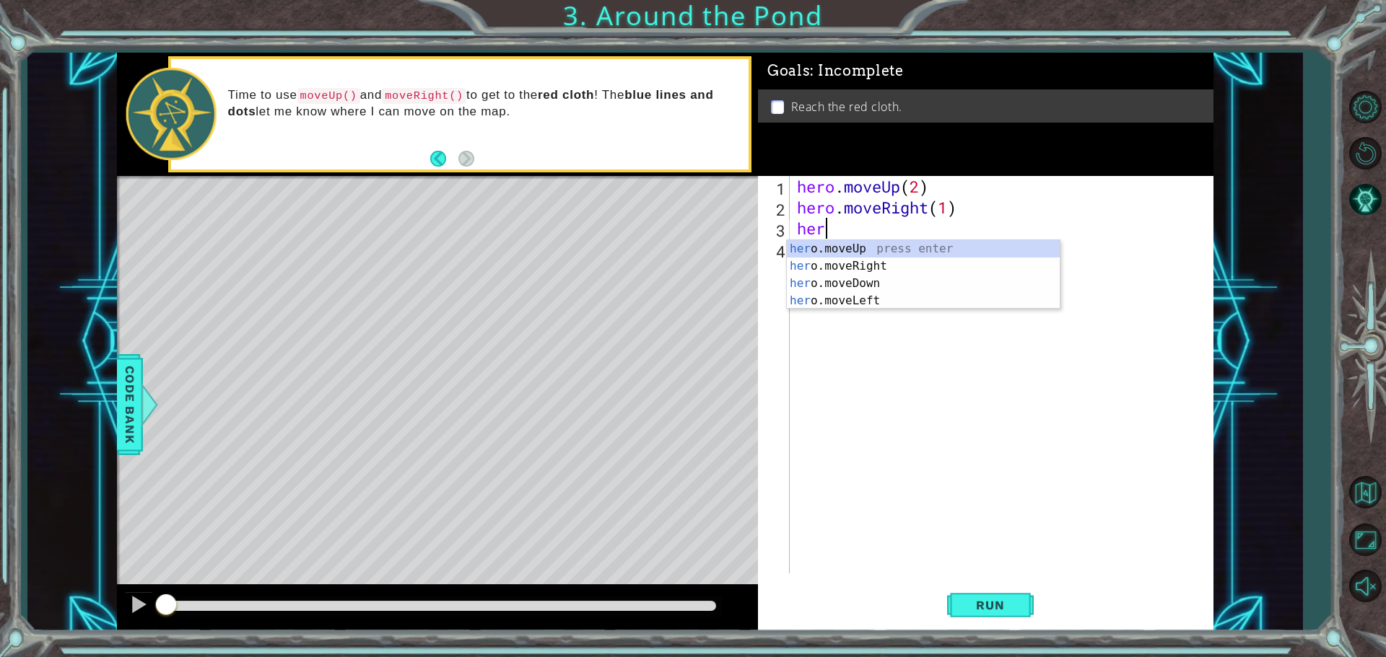
scroll to position [0, 1]
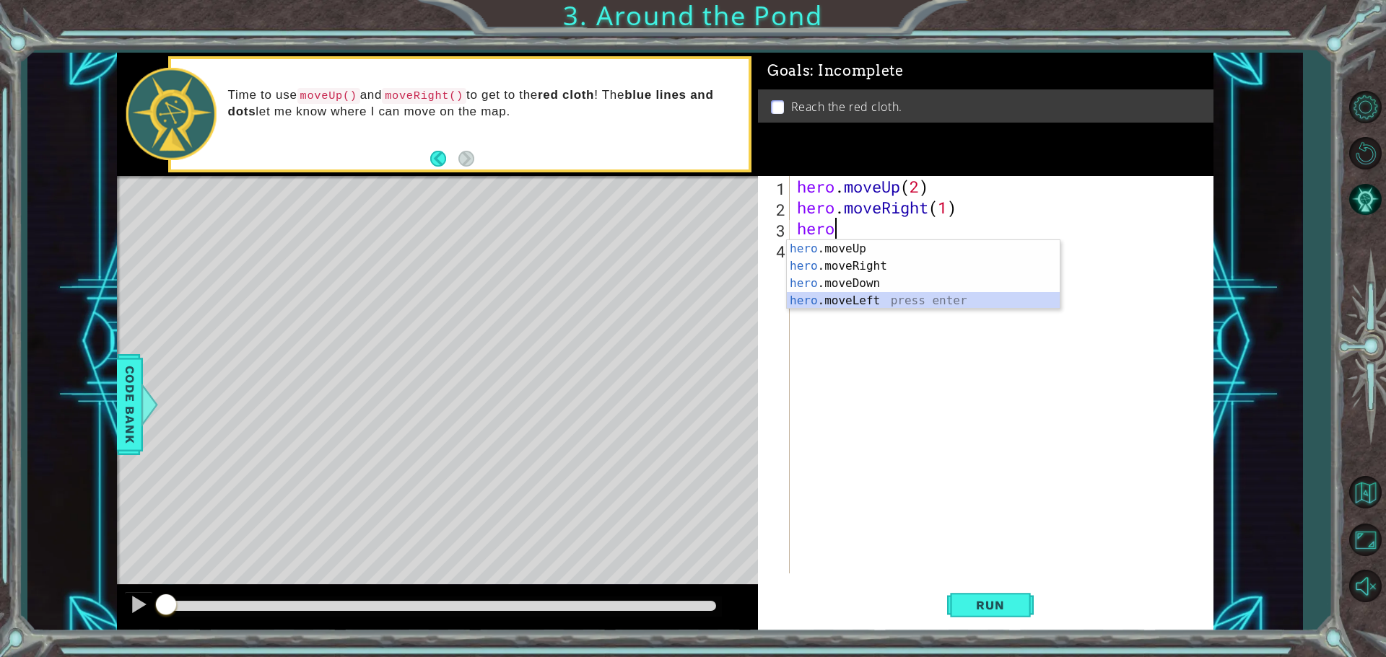
click at [925, 293] on div "hero .moveUp press enter hero .moveRight press enter hero .moveDown press enter…" at bounding box center [923, 292] width 273 height 104
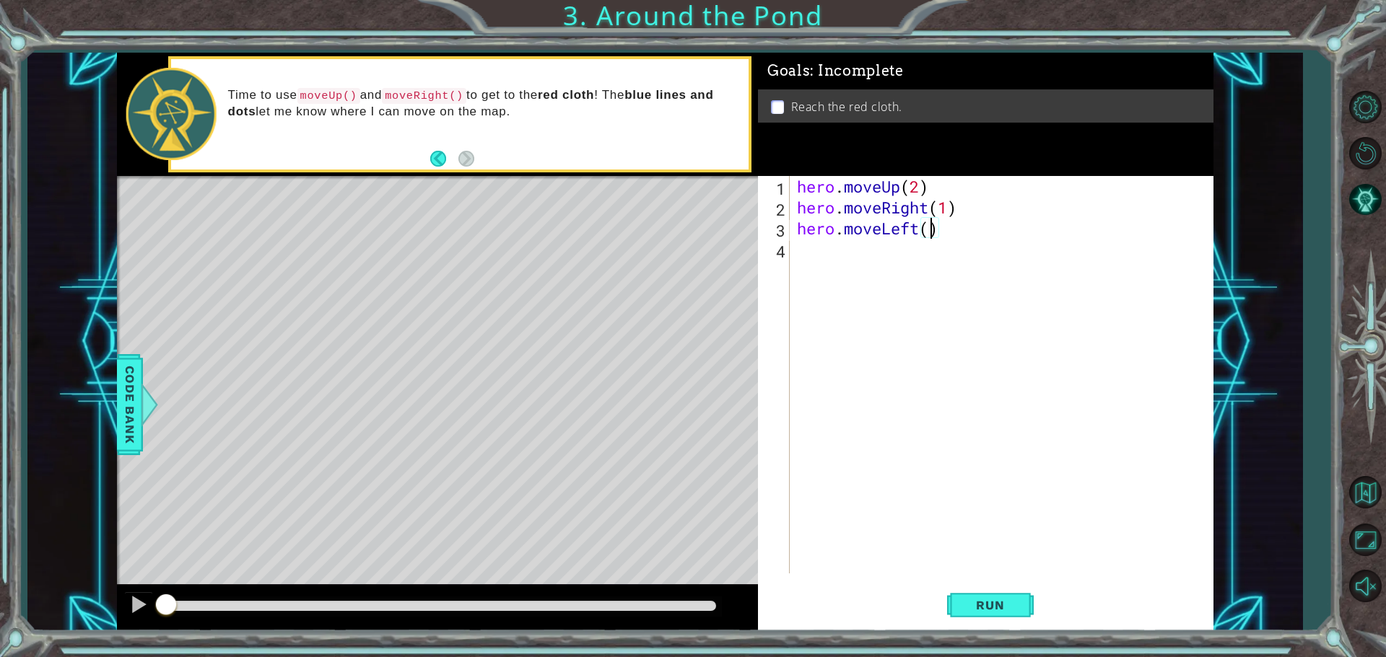
scroll to position [0, 6]
click at [964, 605] on span "Run" at bounding box center [989, 605] width 57 height 14
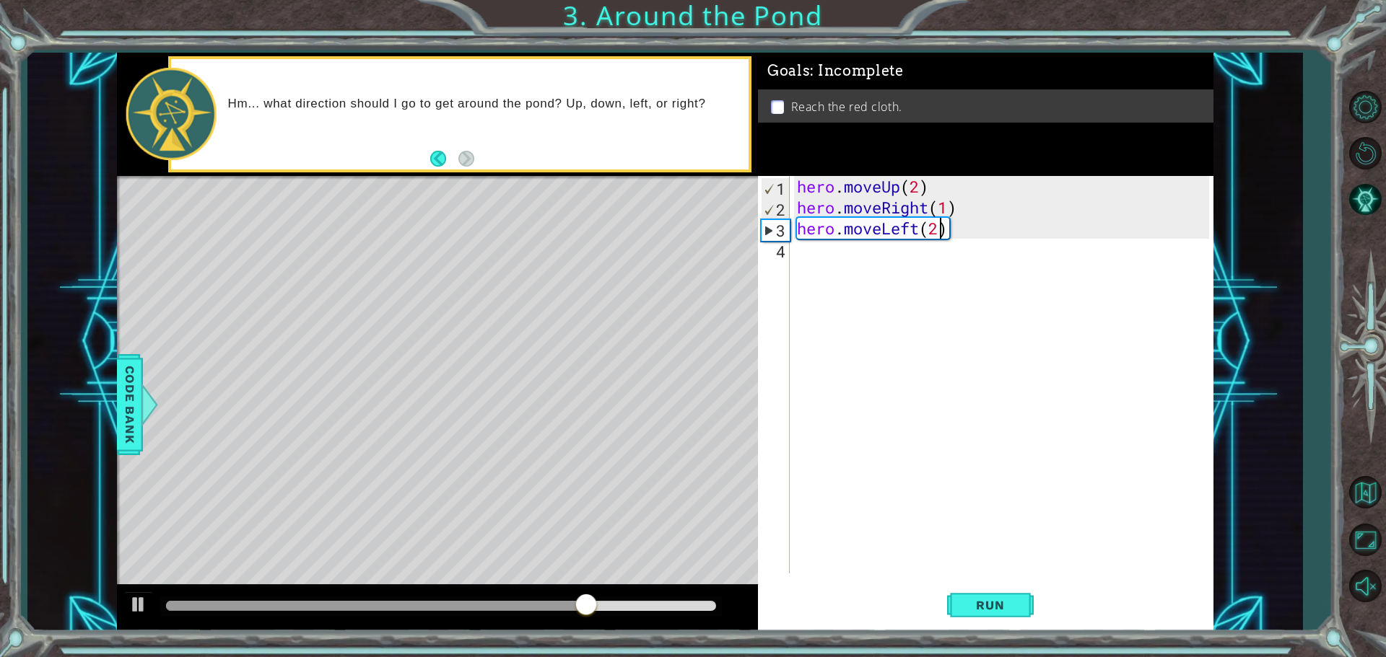
click at [913, 225] on div "hero . moveUp ( 2 ) hero . moveRight ( 1 ) hero . moveLeft ( 2 )" at bounding box center [1005, 396] width 422 height 440
click at [919, 226] on div "hero . moveUp ( 2 ) hero . moveRight ( 1 ) hero . moveLeft ( 2 )" at bounding box center [1005, 396] width 422 height 440
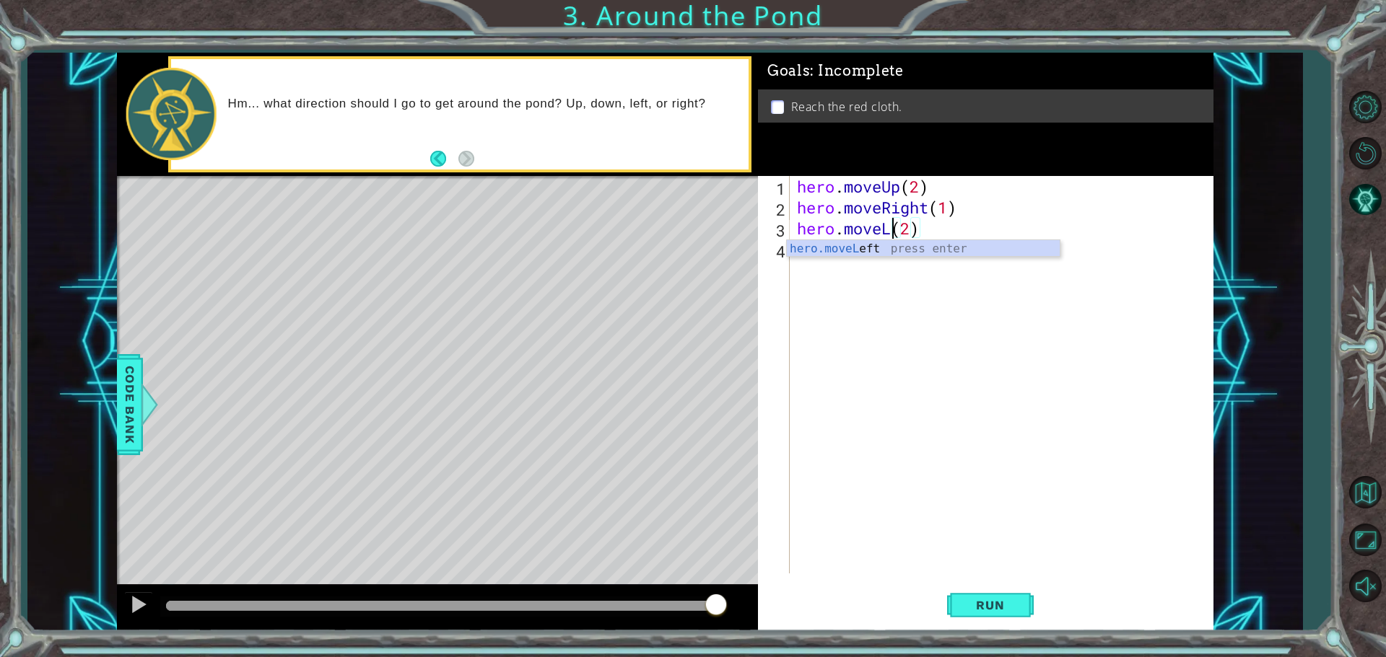
scroll to position [0, 4]
click at [1000, 245] on div "hero.moveUp press enter" at bounding box center [923, 266] width 273 height 52
click at [948, 230] on div "hero . moveUp ( 2 ) hero . moveRight ( 1 ) hero . moveUp ( ) ( 2 )" at bounding box center [1005, 396] width 422 height 440
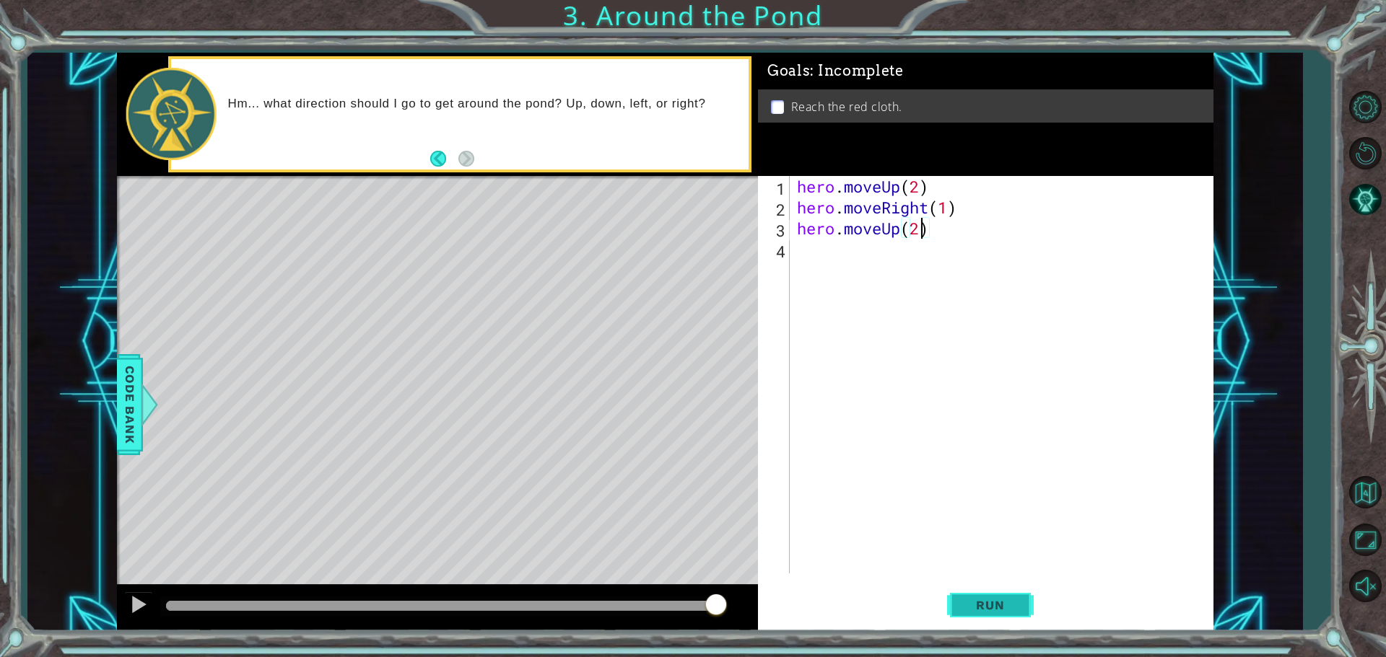
type textarea "hero.moveUp(2)"
click at [969, 601] on span "Run" at bounding box center [989, 605] width 57 height 14
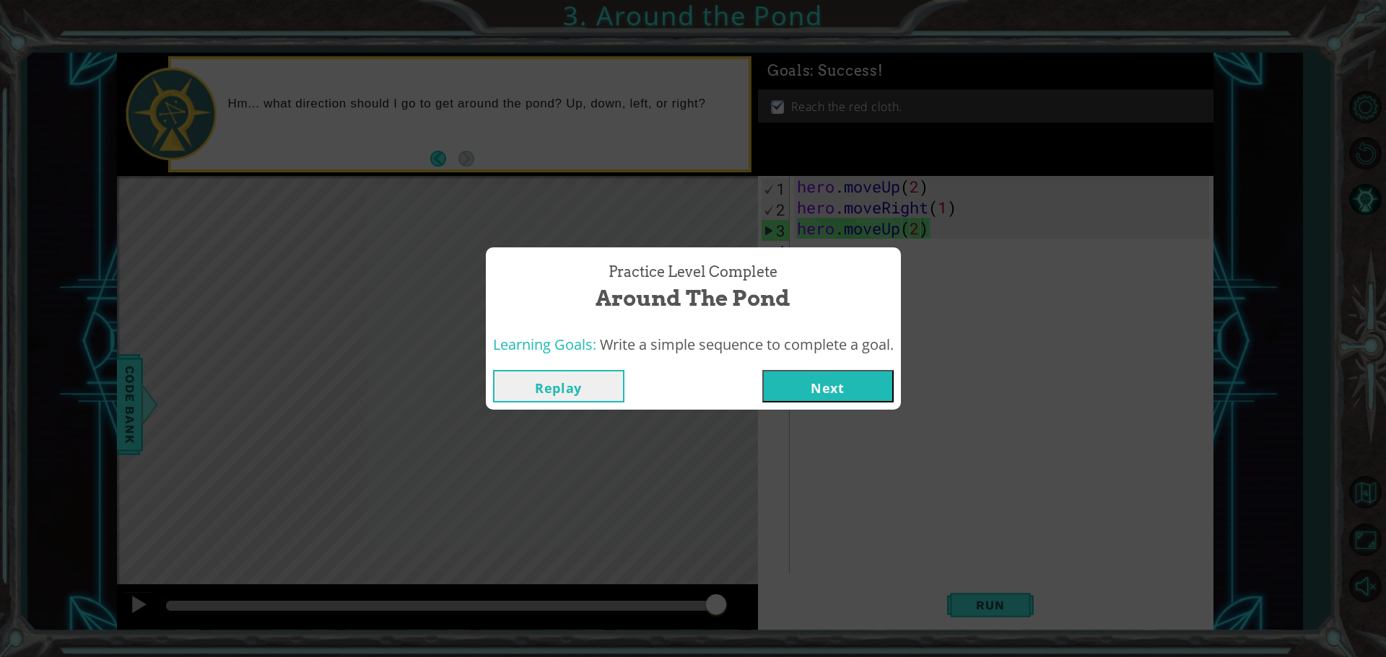
click at [832, 388] on button "Next" at bounding box center [827, 386] width 131 height 32
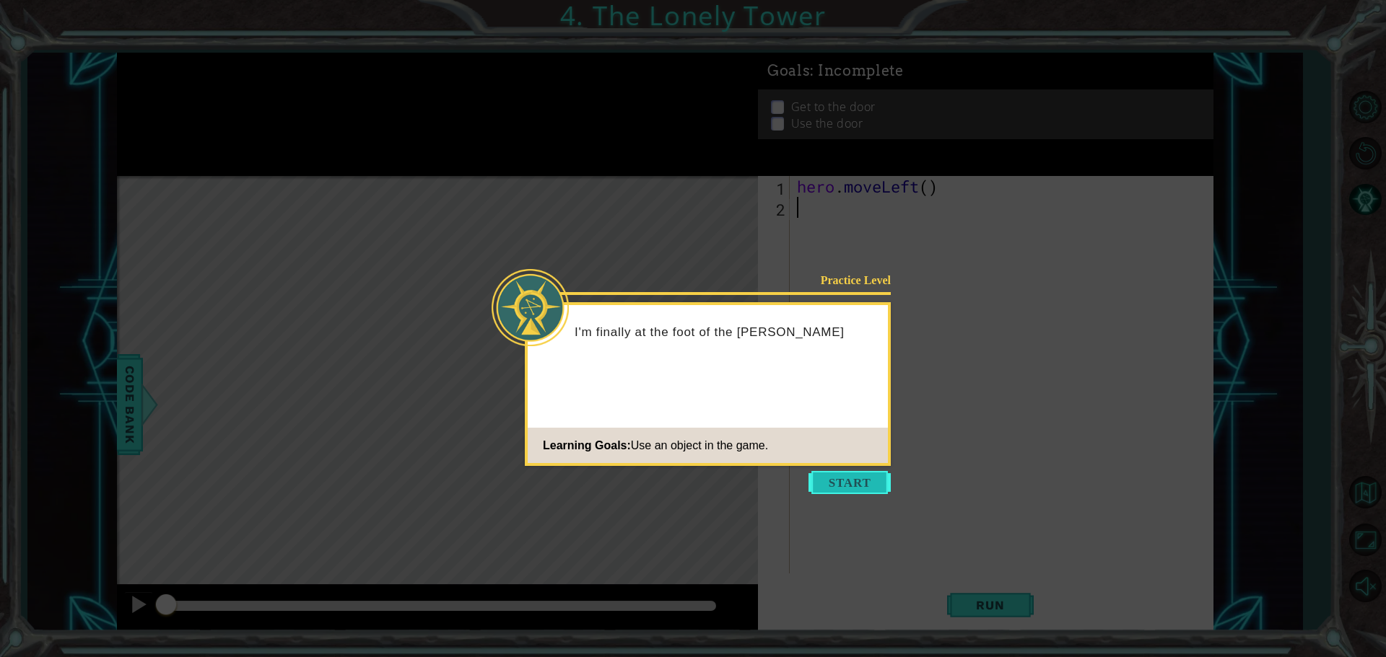
click at [847, 486] on button "Start" at bounding box center [849, 482] width 82 height 23
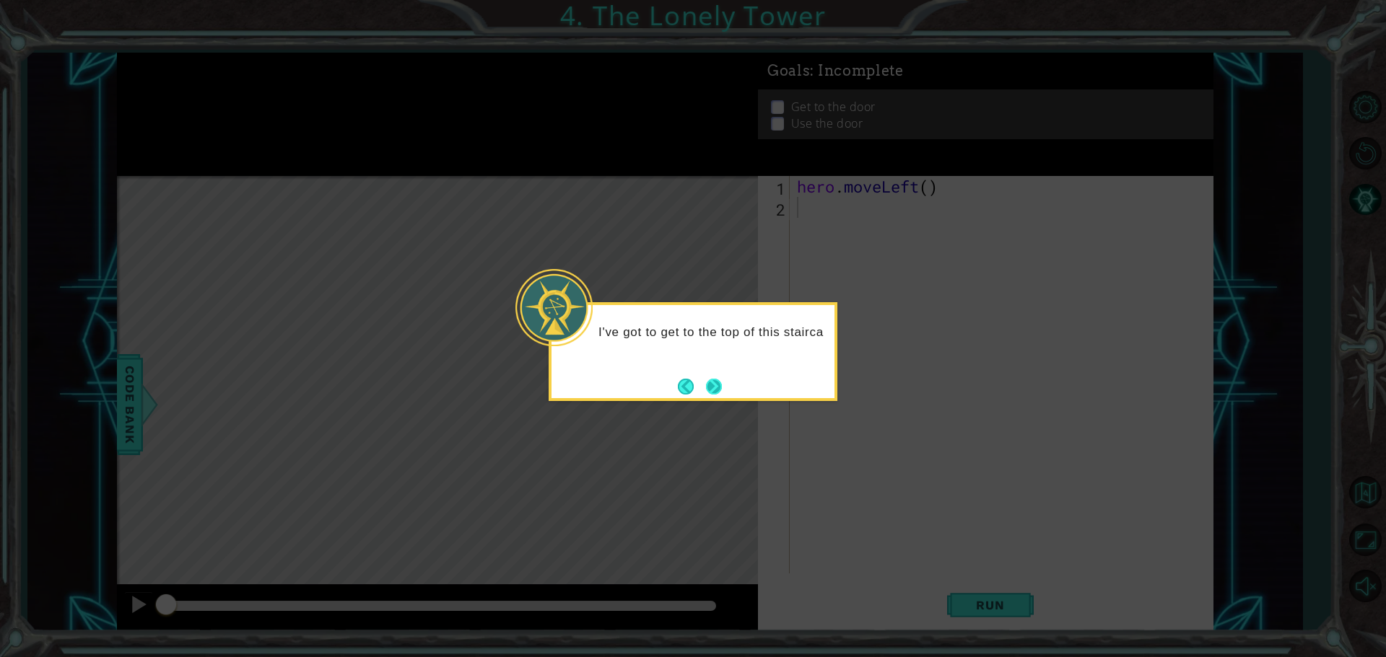
click at [720, 383] on button "Next" at bounding box center [714, 386] width 17 height 17
click at [720, 383] on button "Next" at bounding box center [713, 386] width 17 height 17
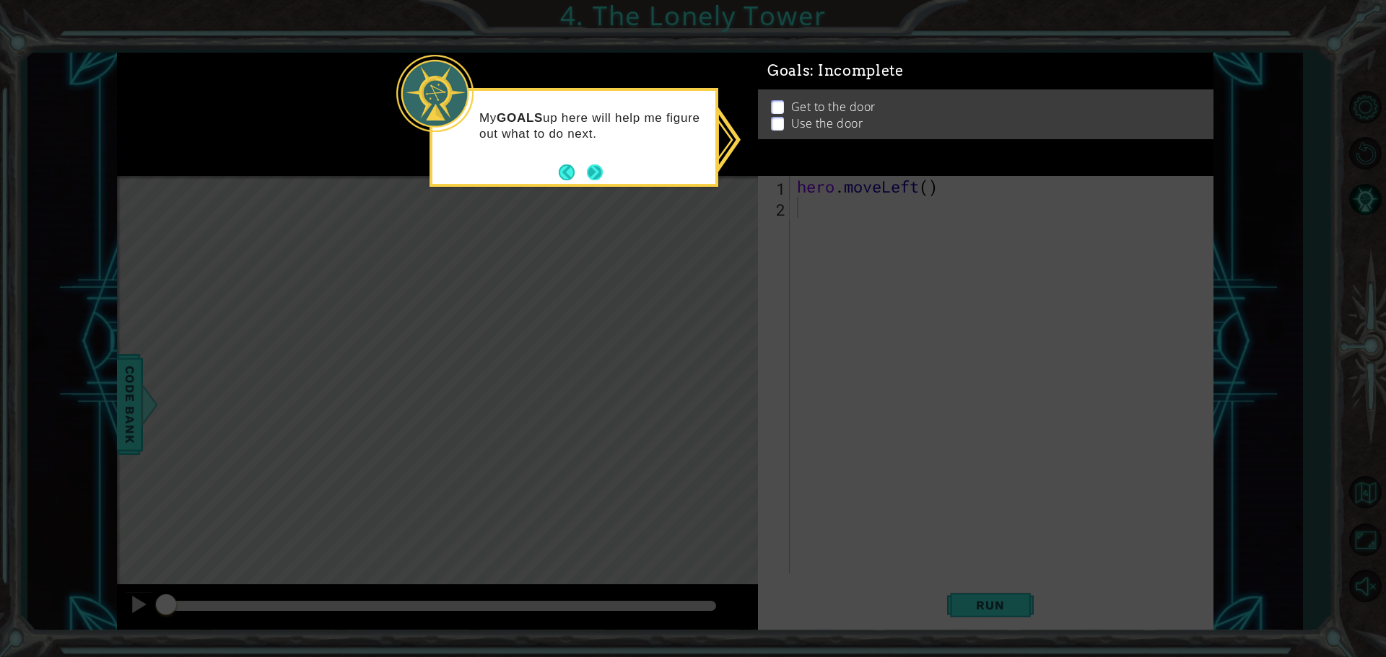
click at [595, 172] on button "Next" at bounding box center [594, 172] width 17 height 17
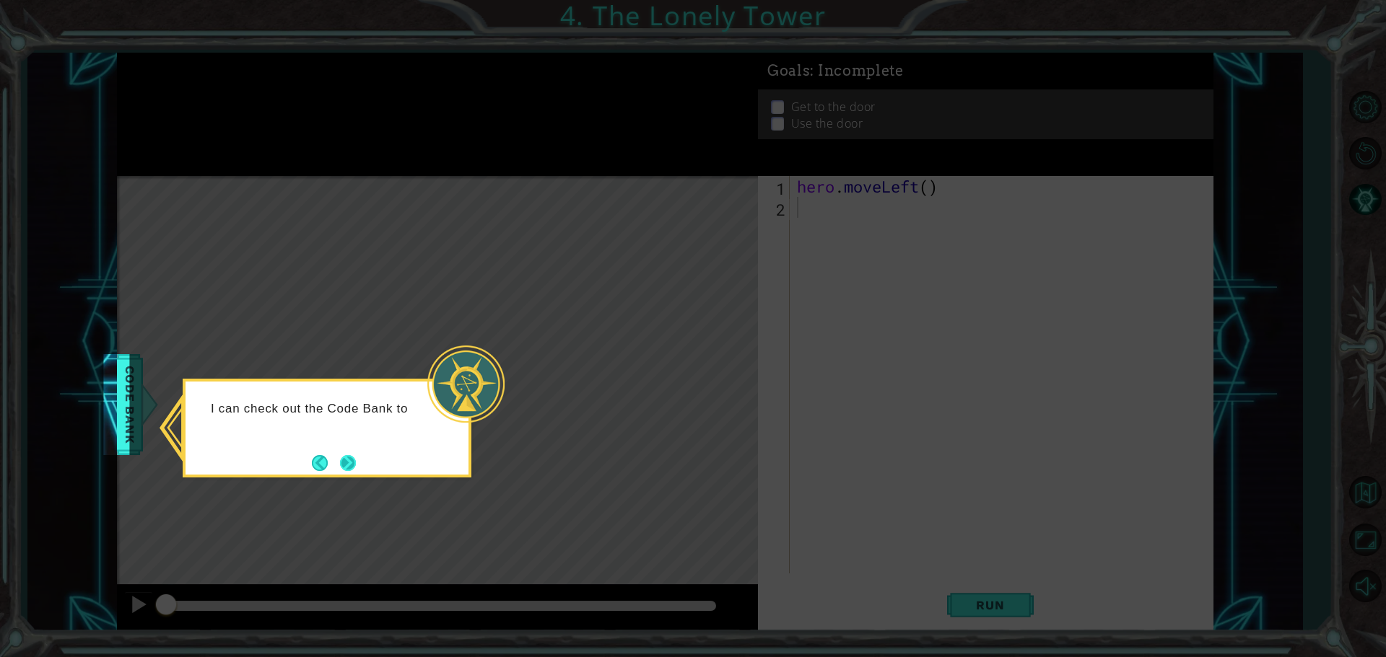
click at [346, 463] on button "Next" at bounding box center [348, 463] width 16 height 16
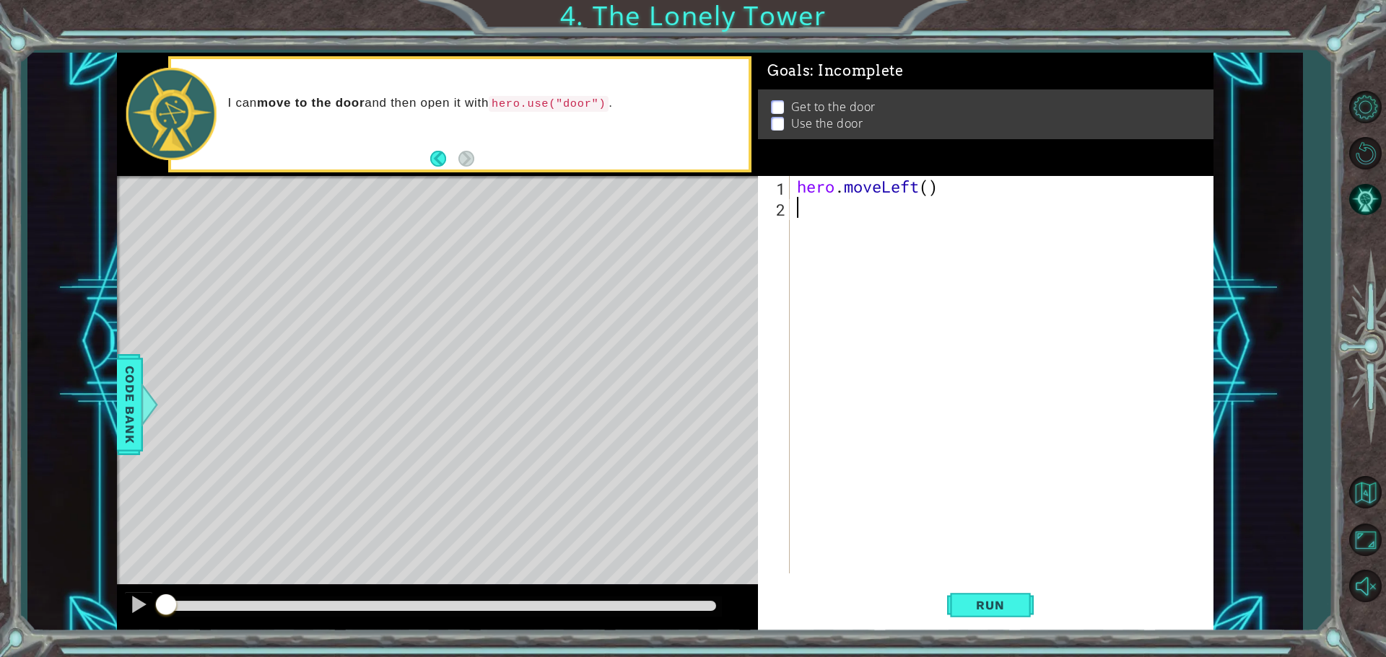
click at [935, 192] on div "hero . moveLeft ( )" at bounding box center [1005, 396] width 422 height 440
type textarea "hero.moveLeft(2)"
click at [813, 209] on div "hero . moveLeft ( 2 )" at bounding box center [1005, 396] width 422 height 440
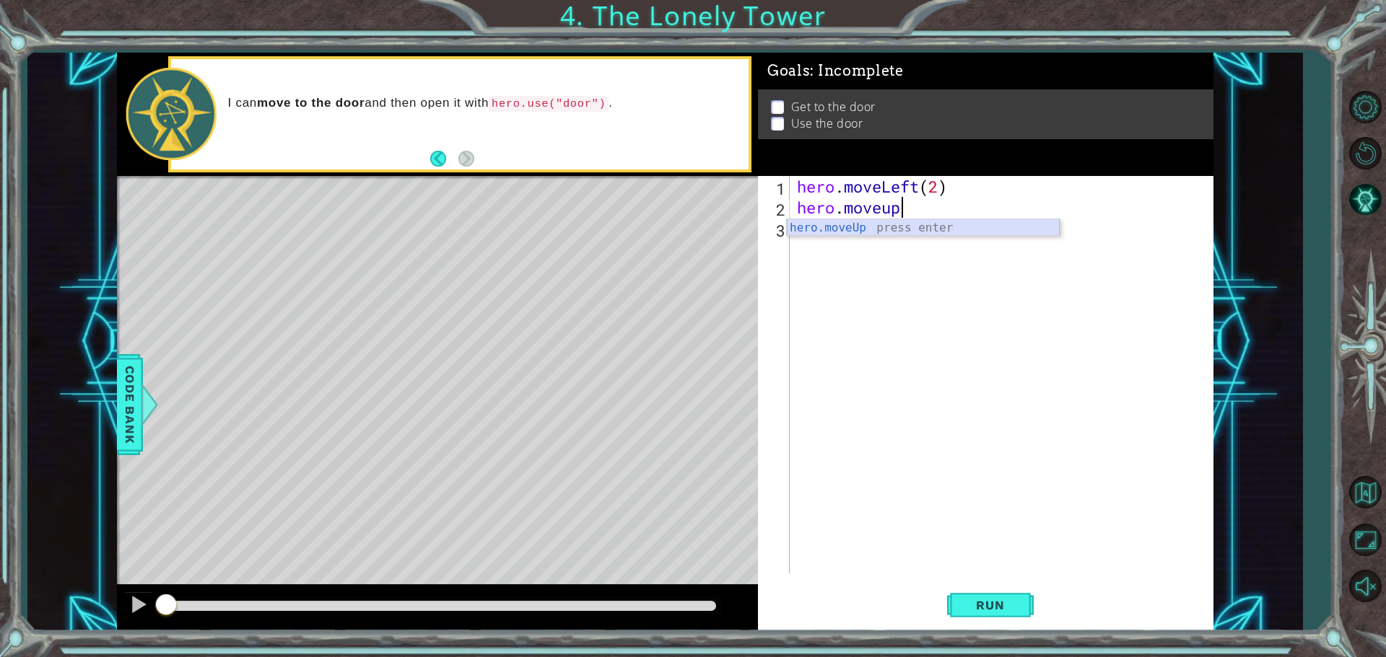
drag, startPoint x: 897, startPoint y: 222, endPoint x: 885, endPoint y: 237, distance: 19.5
click at [885, 237] on body "1 ההההההההההההההההההההההההההההההההההההההההההההההההההההההההההההההההההההההההההההה…" at bounding box center [693, 328] width 1386 height 657
click at [912, 216] on div "hero . moveLeft ( 2 ) hero . moveup" at bounding box center [1005, 396] width 422 height 440
click at [906, 215] on div "hero . moveLeft ( 2 ) hero . moveup" at bounding box center [1005, 396] width 422 height 440
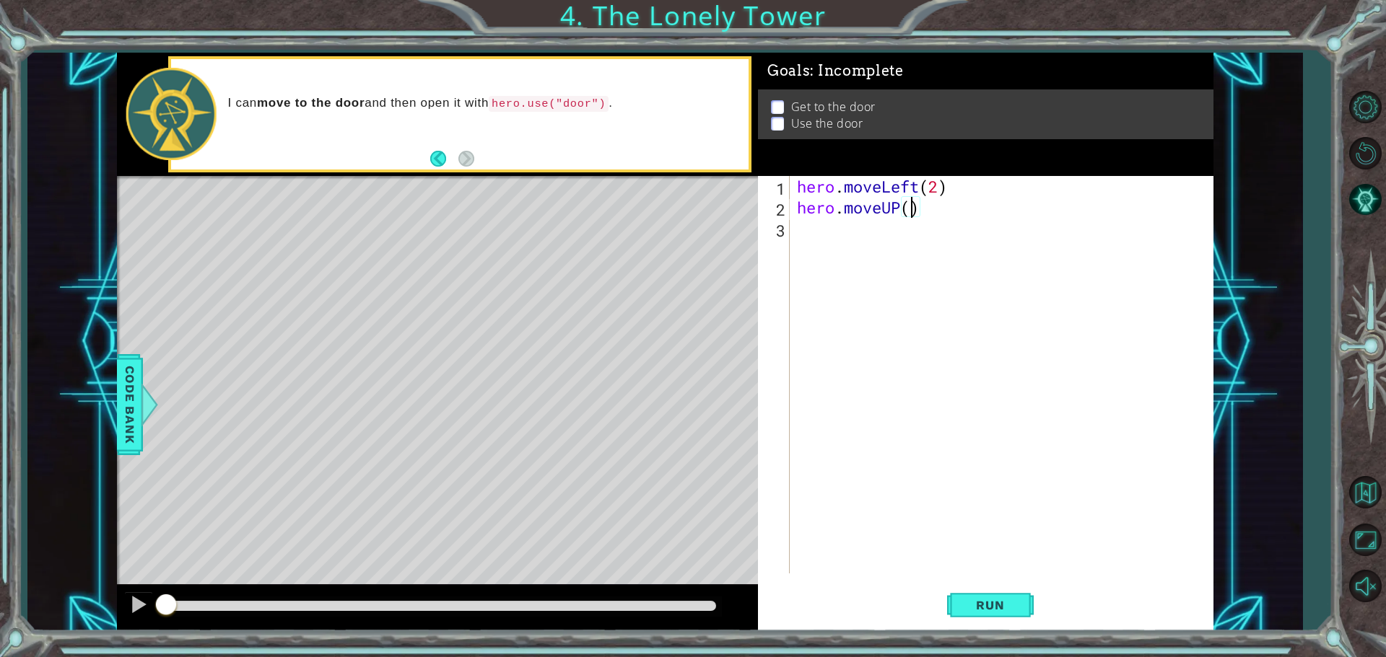
type textarea "hero.moveUP(3)"
click at [853, 240] on div "hero . moveLeft ( 2 ) hero . moveUP ( 3 )" at bounding box center [1005, 396] width 422 height 440
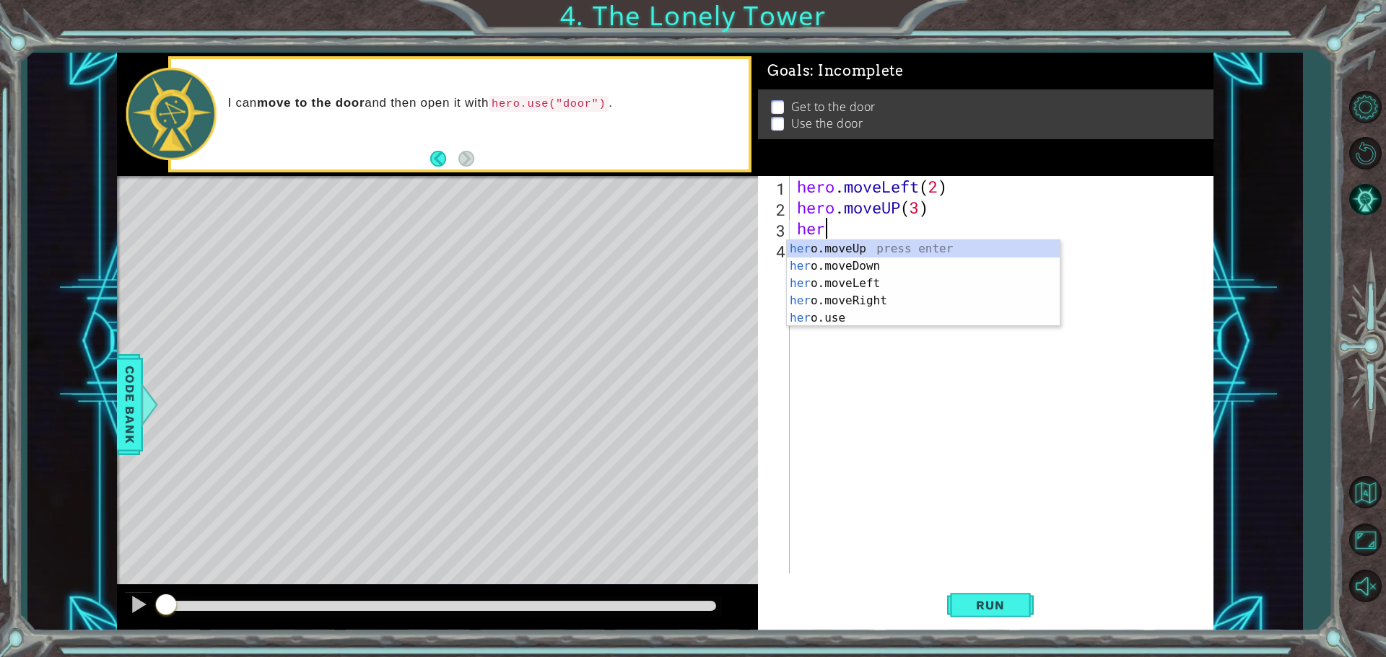
type textarea "hero"
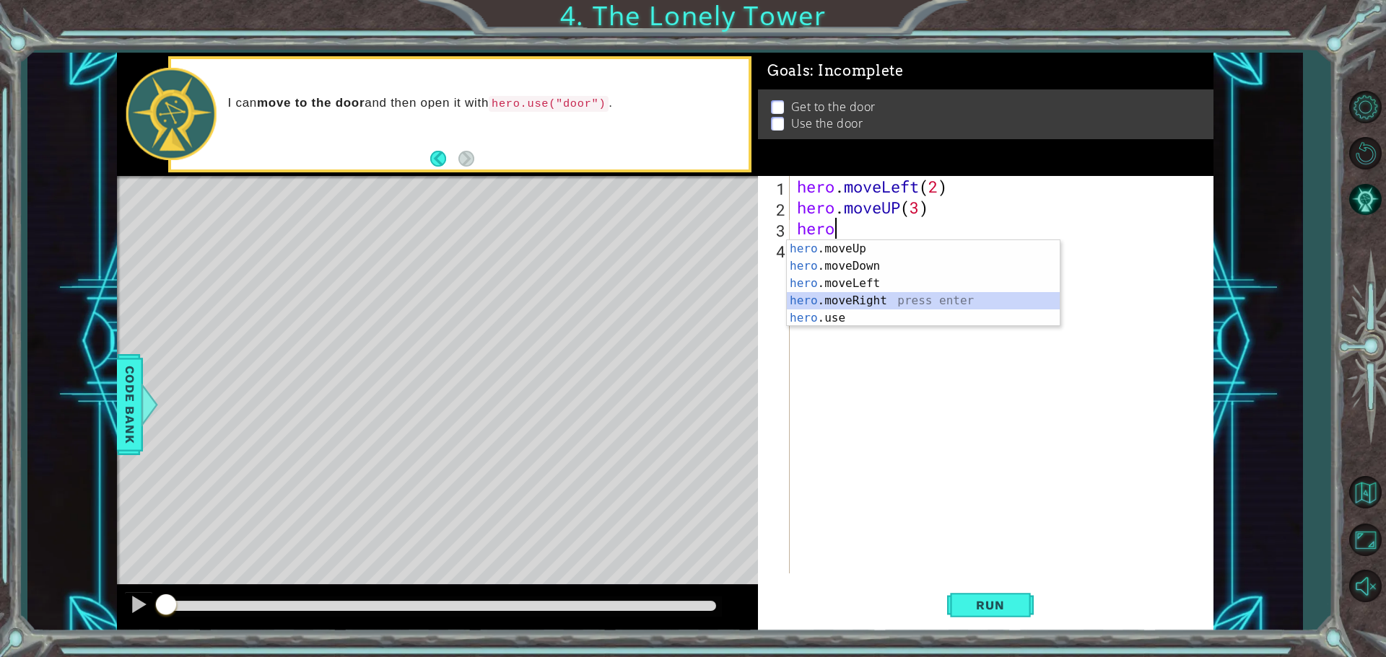
click at [860, 297] on div "hero .moveUp press enter hero .moveDown press enter hero .moveLeft press enter …" at bounding box center [923, 300] width 273 height 121
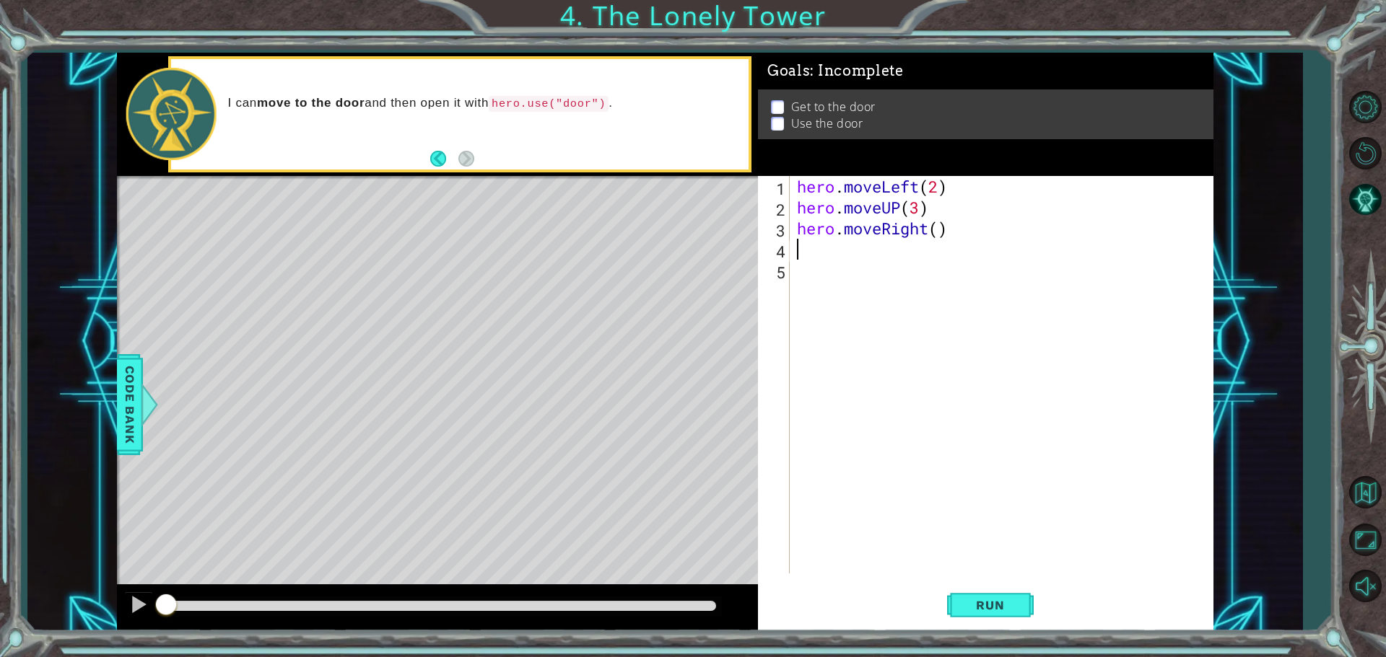
type textarea "2"
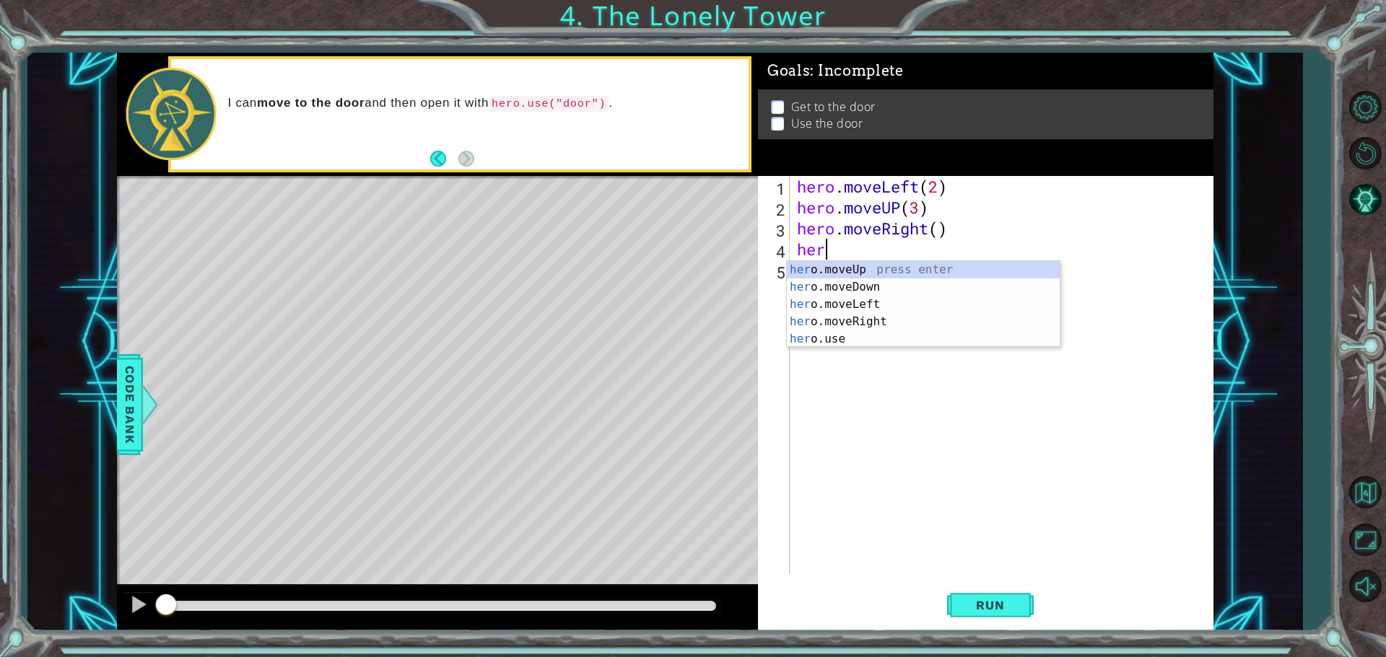
type textarea "hero"
click at [949, 266] on div "hero .moveUp press enter hero .moveDown press enter hero .moveLeft press enter …" at bounding box center [923, 321] width 273 height 121
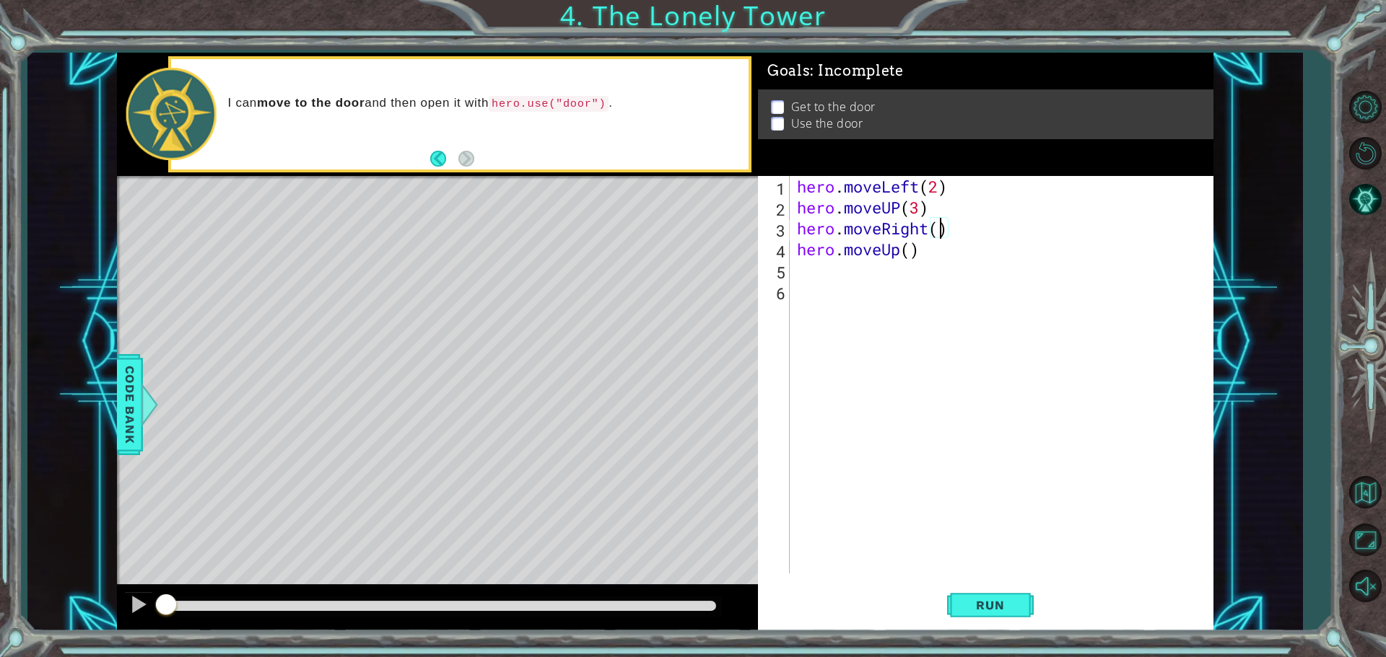
click at [940, 232] on div "hero . moveLeft ( 2 ) hero . moveUP ( 3 ) hero . moveRight ( ) hero . moveUp ( )" at bounding box center [1005, 396] width 422 height 440
click at [917, 204] on div "hero . moveLeft ( 2 ) hero . moveUP ( 3 ) hero . moveRight ( ) hero . moveUp ( )" at bounding box center [1005, 396] width 422 height 440
click at [935, 230] on div "hero . moveLeft ( 2 ) hero . moveUP ( 3 ) hero . moveRight ( ) hero . moveUp ( )" at bounding box center [1005, 396] width 422 height 440
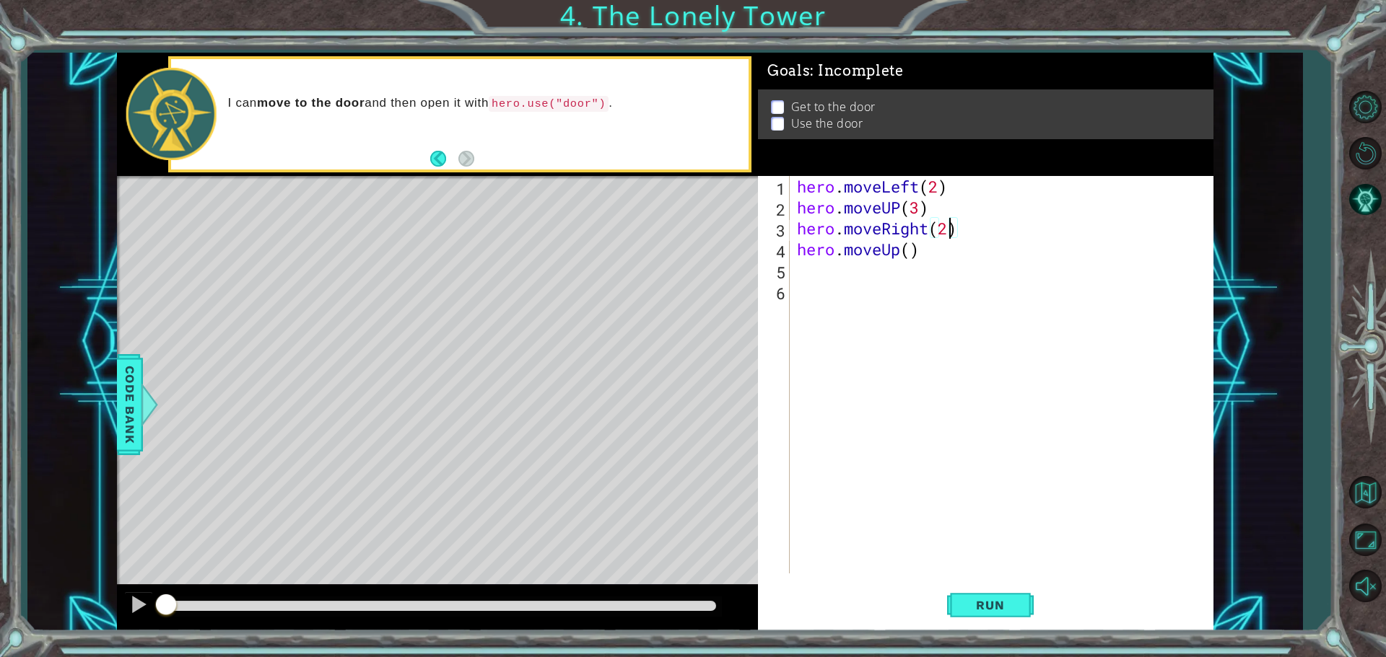
click at [908, 249] on div "hero . moveLeft ( 2 ) hero . moveUP ( 3 ) hero . moveRight ( 2 ) hero . moveUp …" at bounding box center [1005, 396] width 422 height 440
click at [981, 610] on span "Run" at bounding box center [989, 605] width 57 height 14
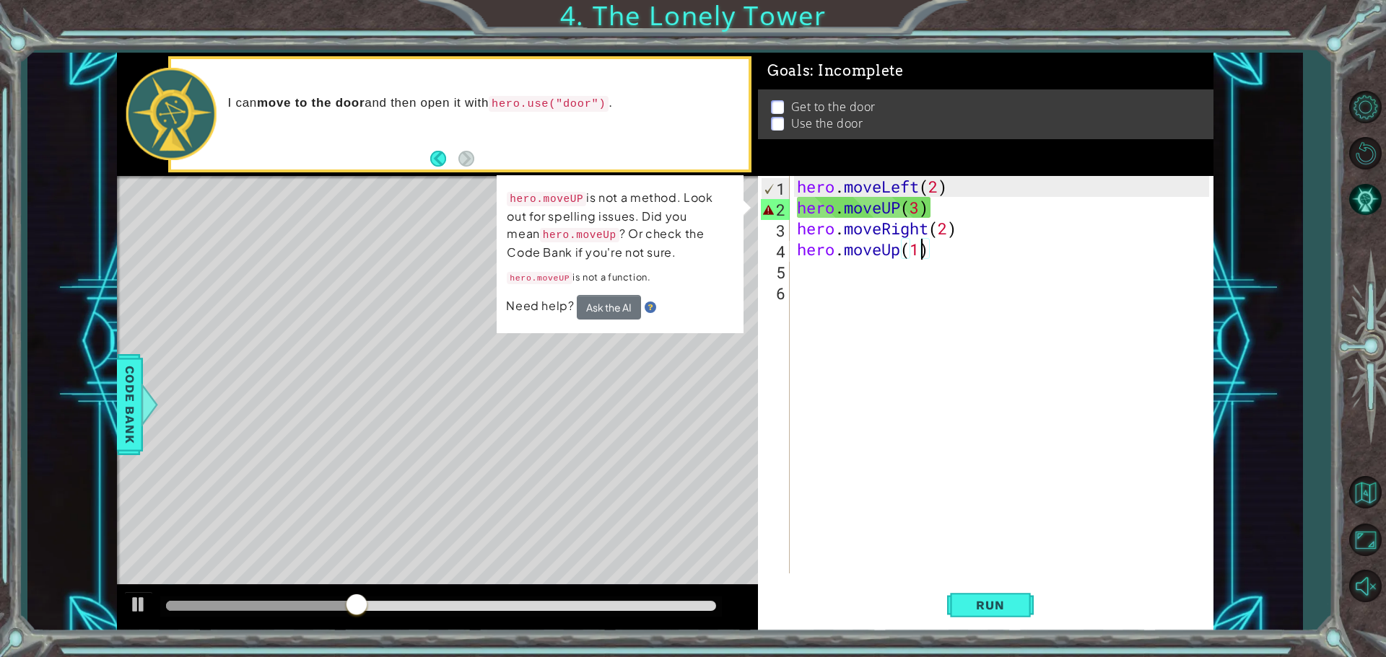
click at [904, 206] on div "hero . moveLeft ( 2 ) hero . moveUP ( 3 ) hero . moveRight ( 2 ) hero . moveUp …" at bounding box center [1005, 396] width 422 height 440
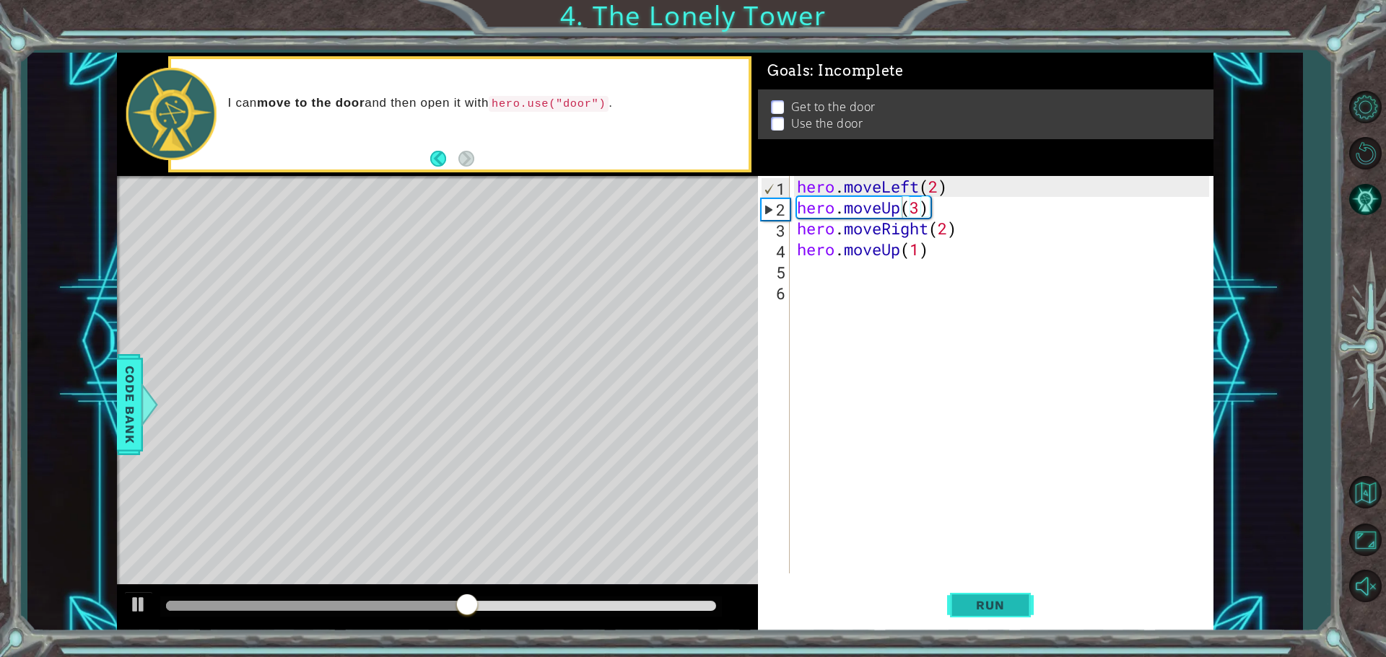
click at [1000, 606] on span "Run" at bounding box center [989, 605] width 57 height 14
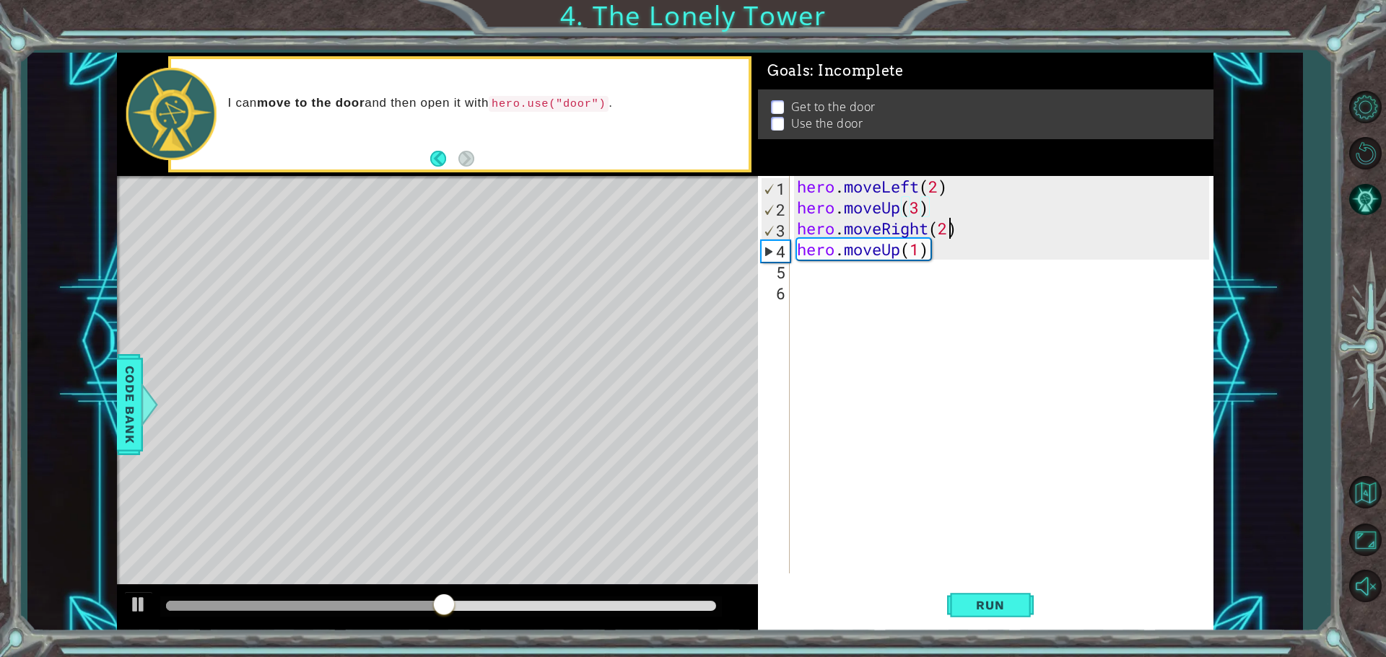
drag, startPoint x: 950, startPoint y: 227, endPoint x: 971, endPoint y: 227, distance: 21.7
click at [953, 227] on div "hero . moveLeft ( 2 ) hero . moveUp ( 3 ) hero . moveRight ( 2 ) hero . moveUp …" at bounding box center [1005, 396] width 422 height 440
click at [1003, 592] on button "Run" at bounding box center [990, 604] width 87 height 45
click at [1005, 619] on button "Run" at bounding box center [990, 604] width 87 height 45
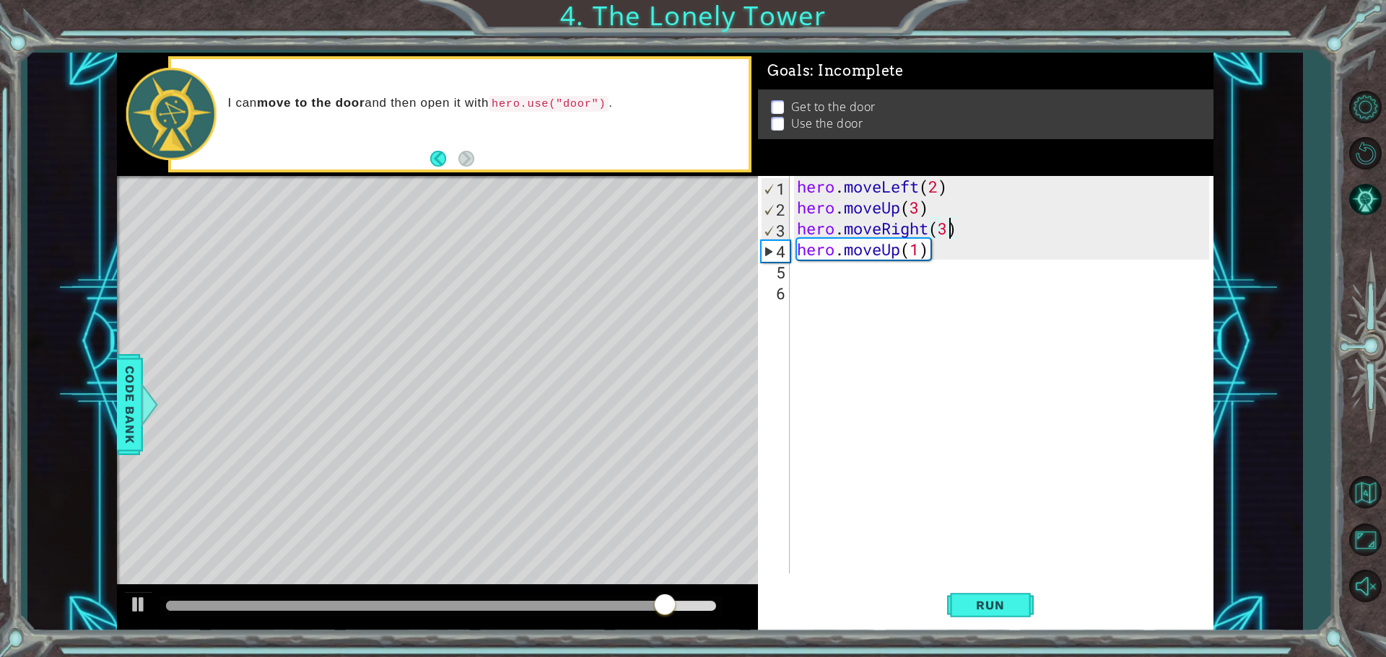
click at [949, 231] on div "hero . moveLeft ( 2 ) hero . moveUp ( 3 ) hero . moveRight ( 3 ) hero . moveUp …" at bounding box center [1005, 396] width 422 height 440
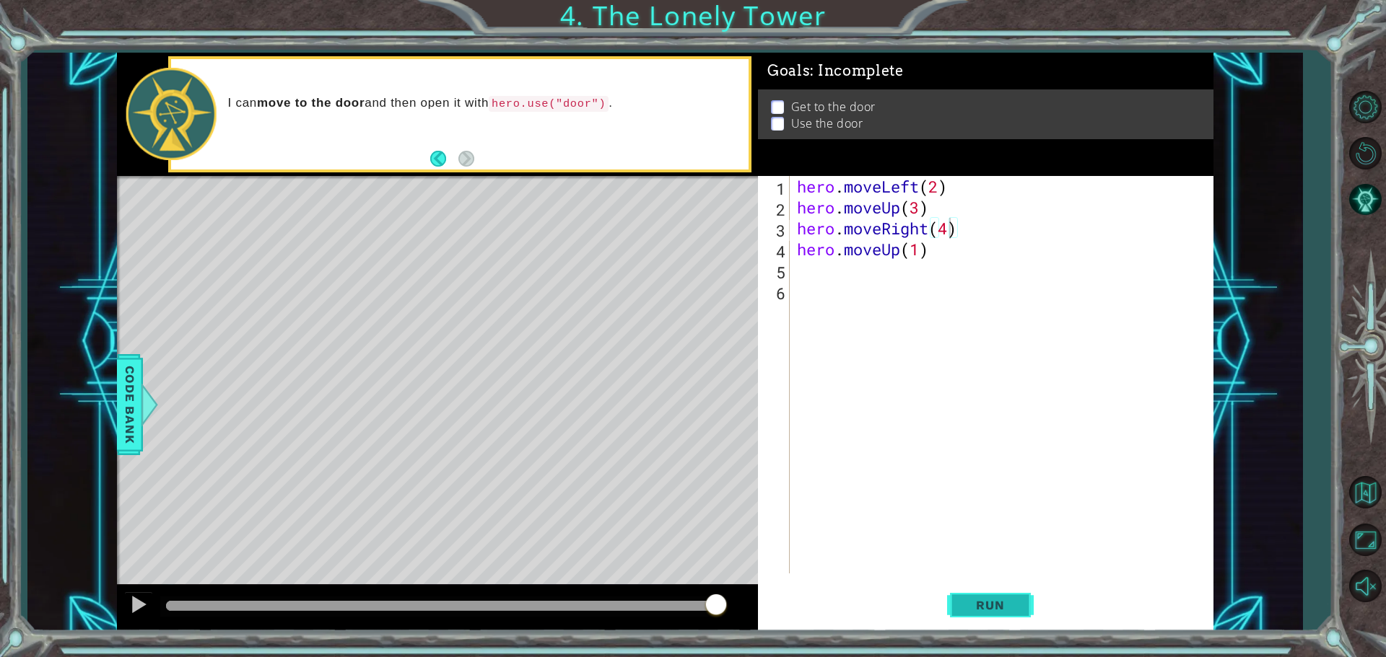
click at [1021, 589] on button "Run" at bounding box center [990, 604] width 87 height 45
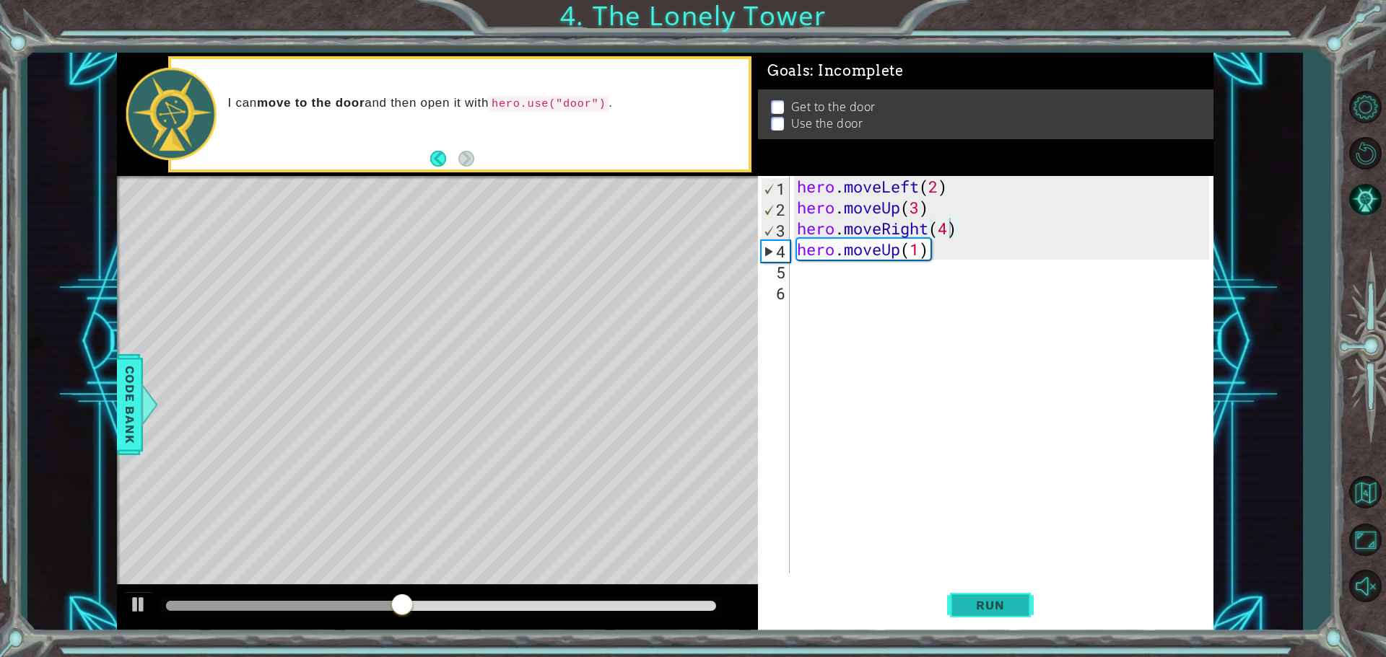
click at [1006, 600] on span "Run" at bounding box center [989, 605] width 57 height 14
drag, startPoint x: 995, startPoint y: 598, endPoint x: 968, endPoint y: 484, distance: 117.3
click at [995, 598] on span "Run" at bounding box center [989, 605] width 57 height 14
click at [919, 251] on div "hero . moveLeft ( 2 ) hero . moveUp ( 3 ) hero . moveRight ( 4 ) hero . moveUp …" at bounding box center [1005, 396] width 422 height 440
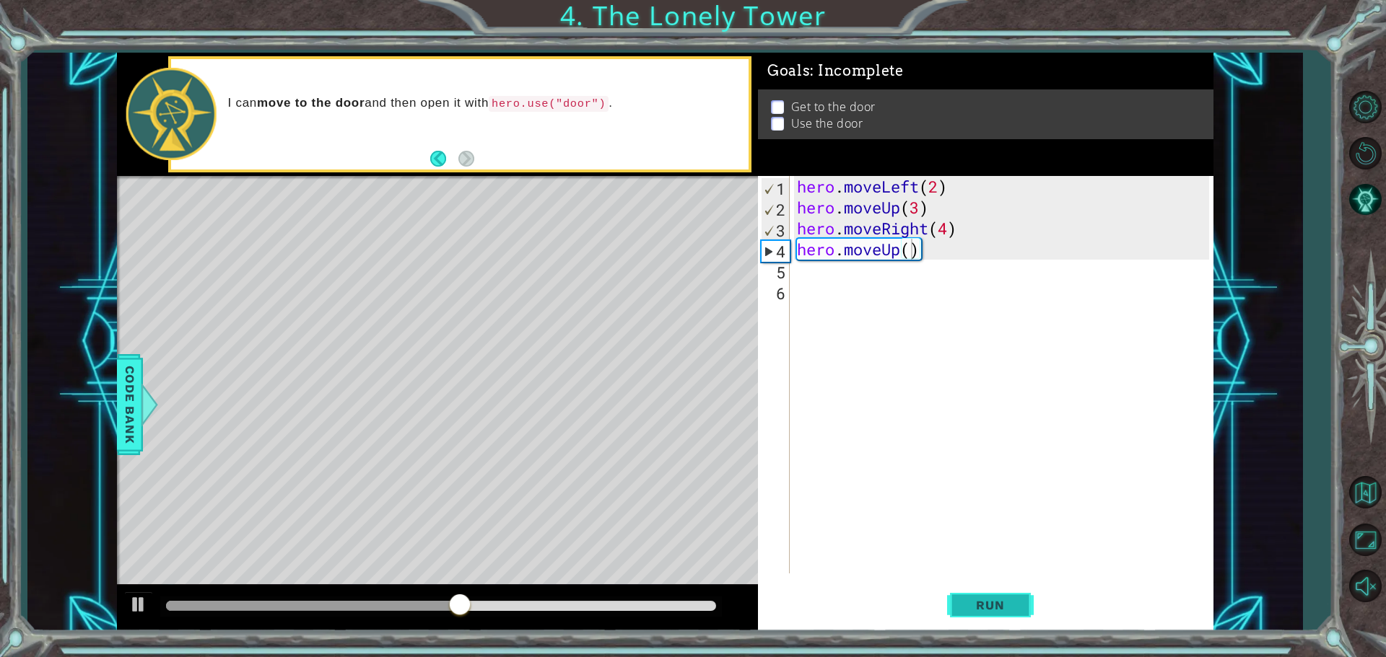
click at [995, 601] on span "Run" at bounding box center [989, 605] width 57 height 14
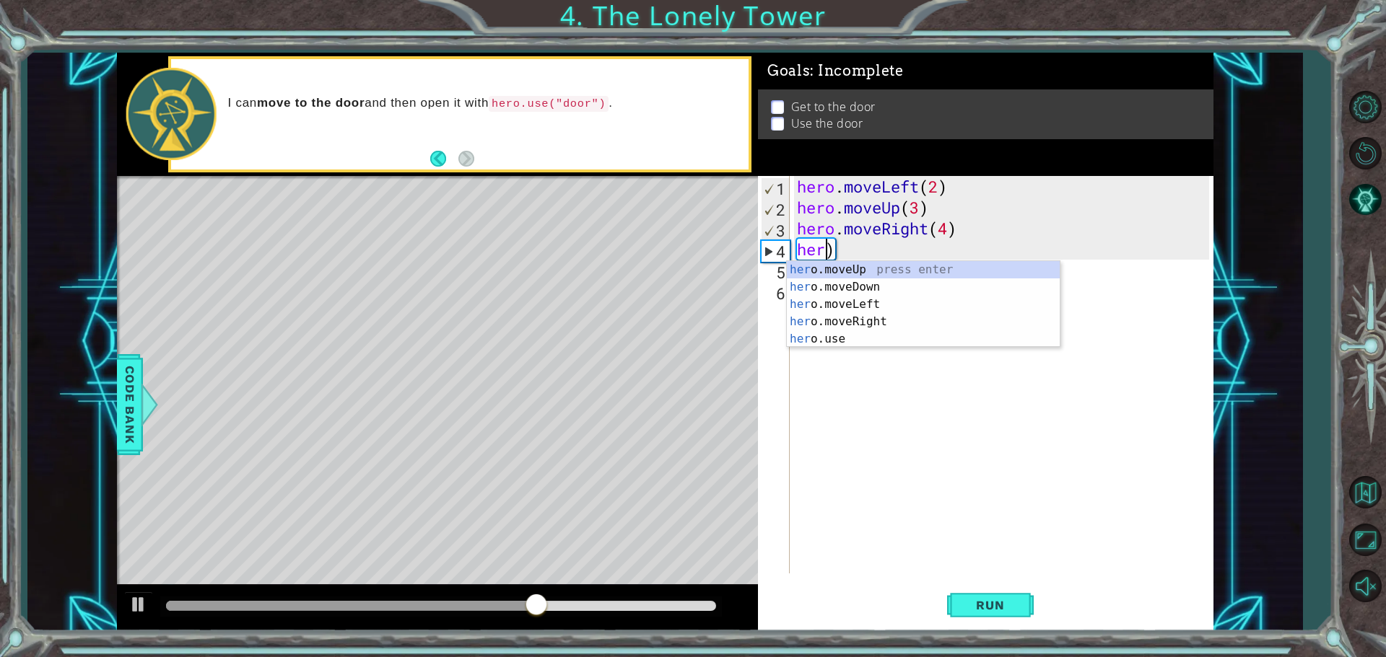
scroll to position [0, 0]
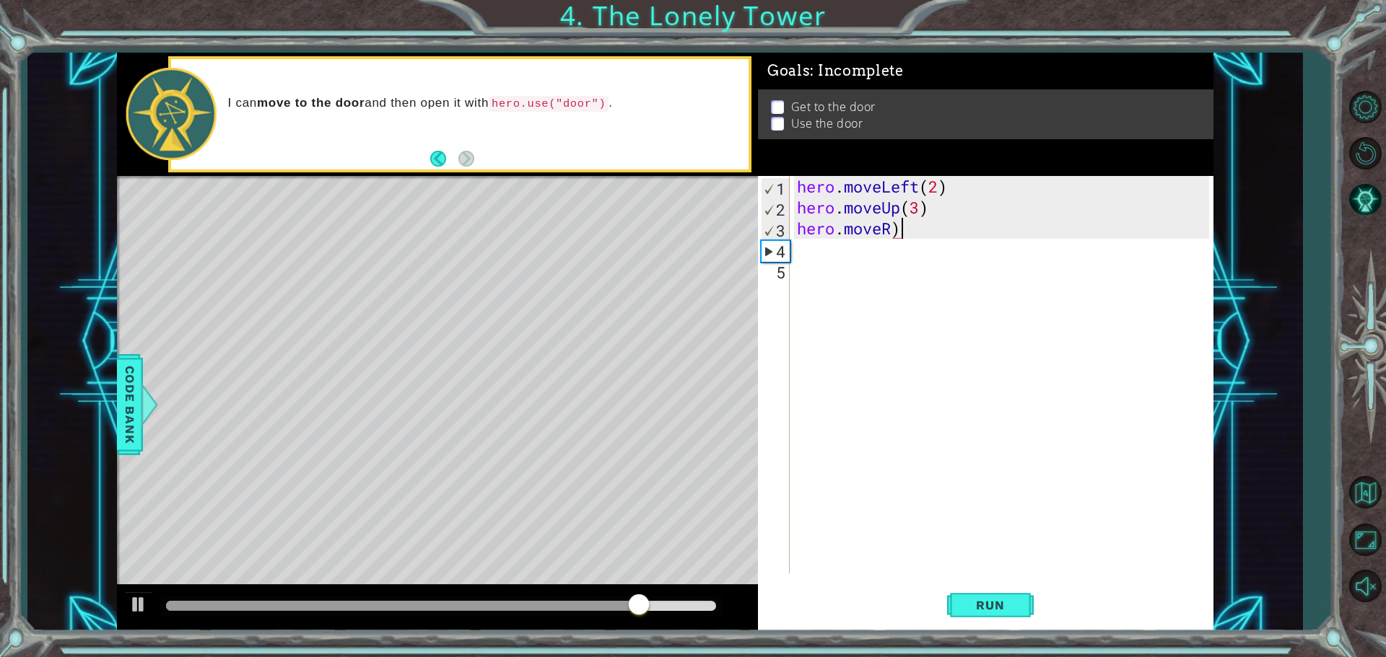
type textarea "hero.moveR"
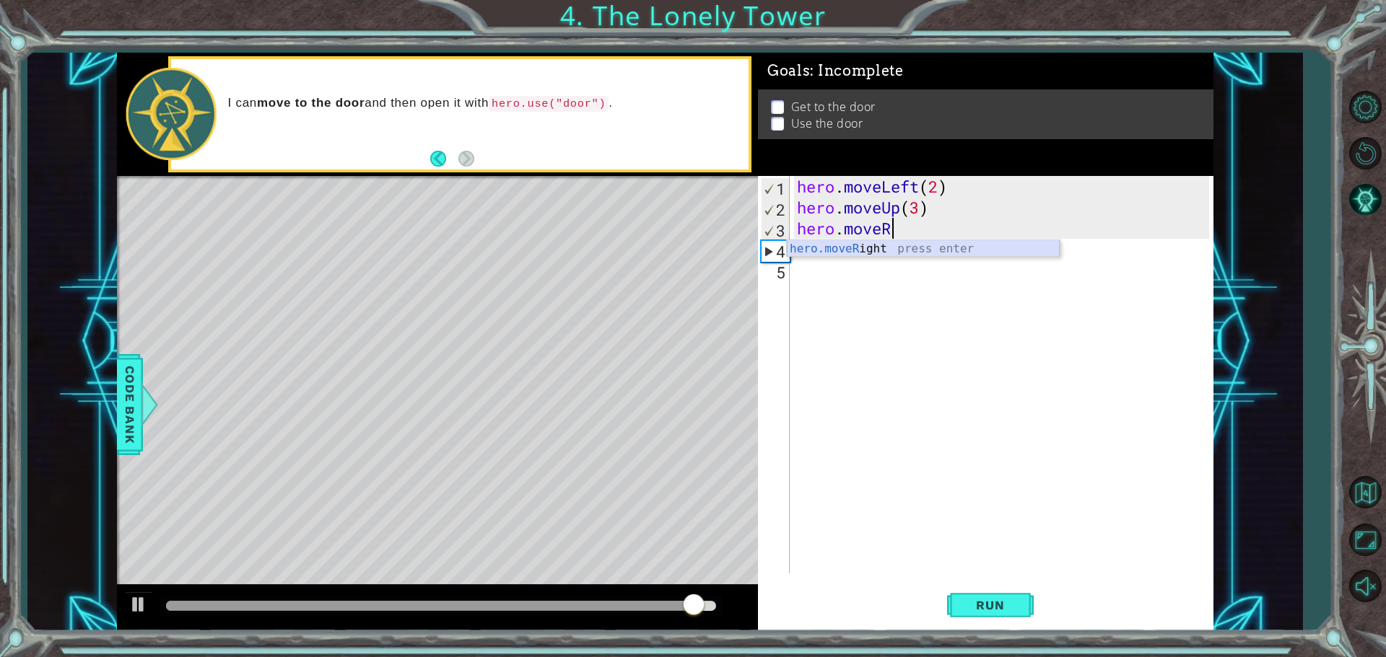
click at [840, 251] on div "hero.moveR ight press enter" at bounding box center [923, 266] width 273 height 52
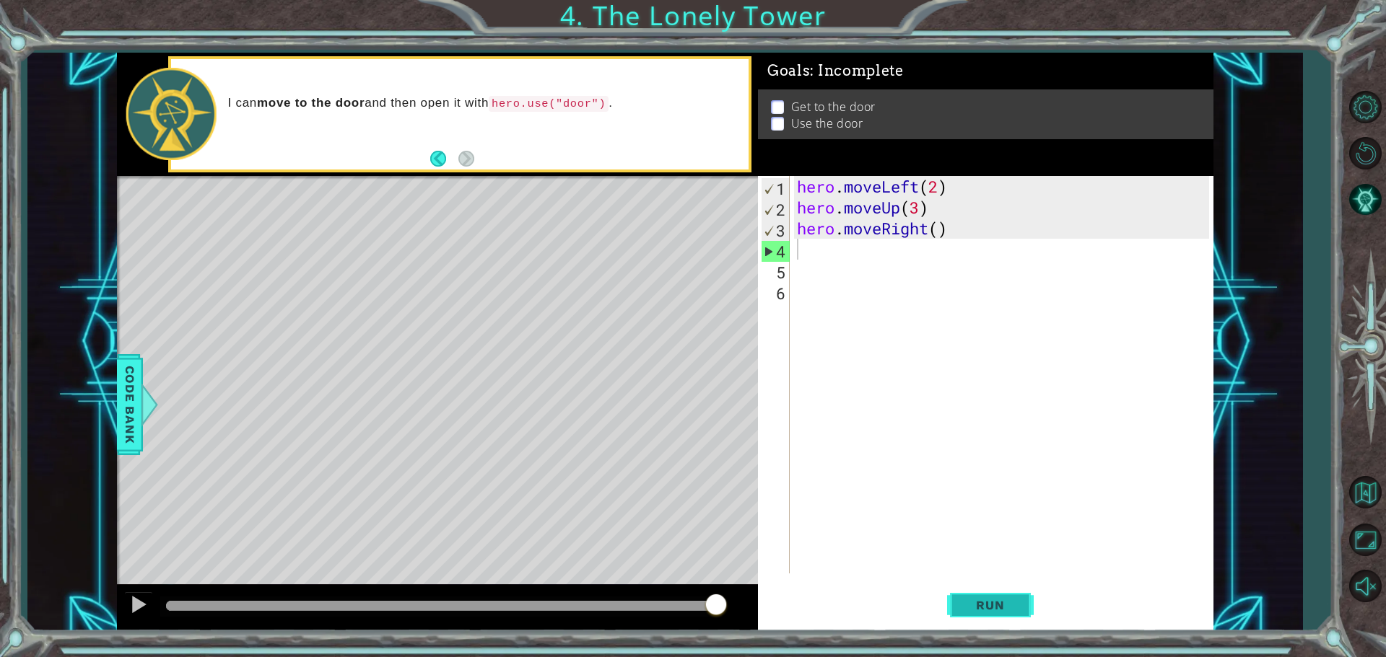
click at [968, 601] on span "Run" at bounding box center [989, 605] width 57 height 14
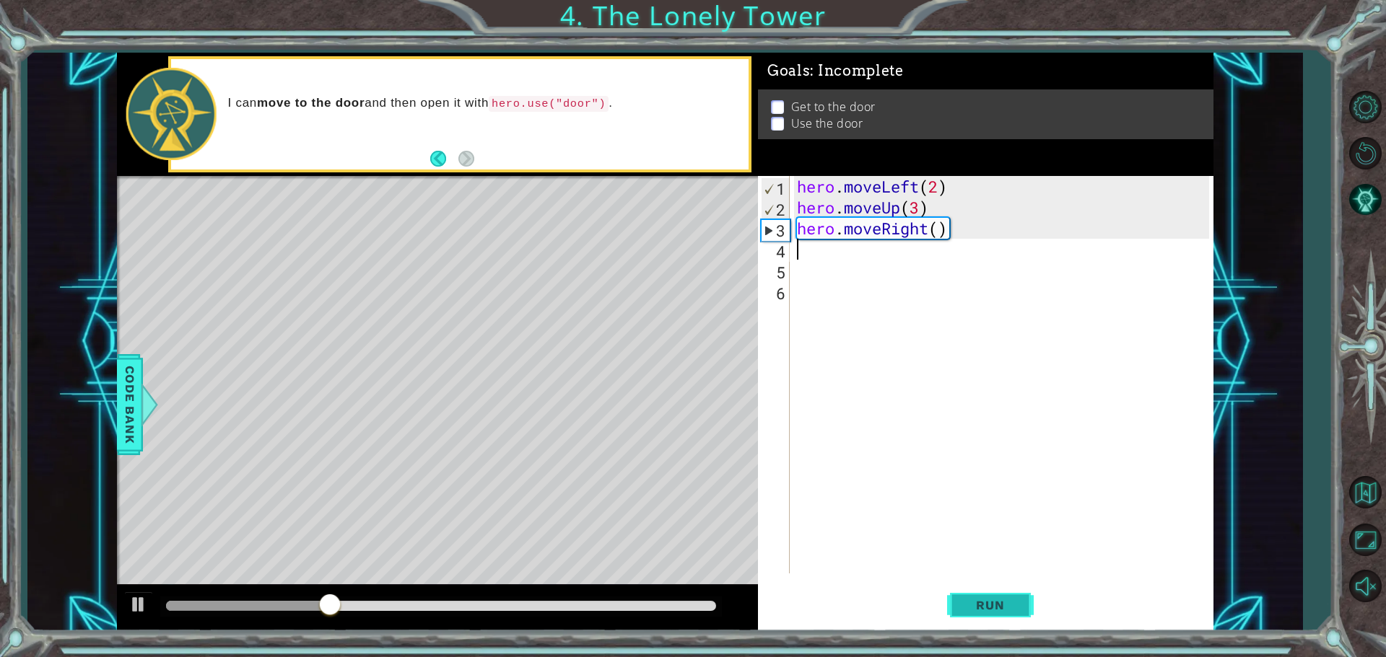
click at [968, 601] on span "Run" at bounding box center [989, 605] width 57 height 14
click at [939, 235] on div "hero . moveLeft ( 2 ) hero . moveUp ( 3 ) hero . moveRight ( )" at bounding box center [1005, 396] width 422 height 440
type textarea "hero.moveRight(2)"
click at [533, 276] on div "Level Map" at bounding box center [450, 388] width 667 height 425
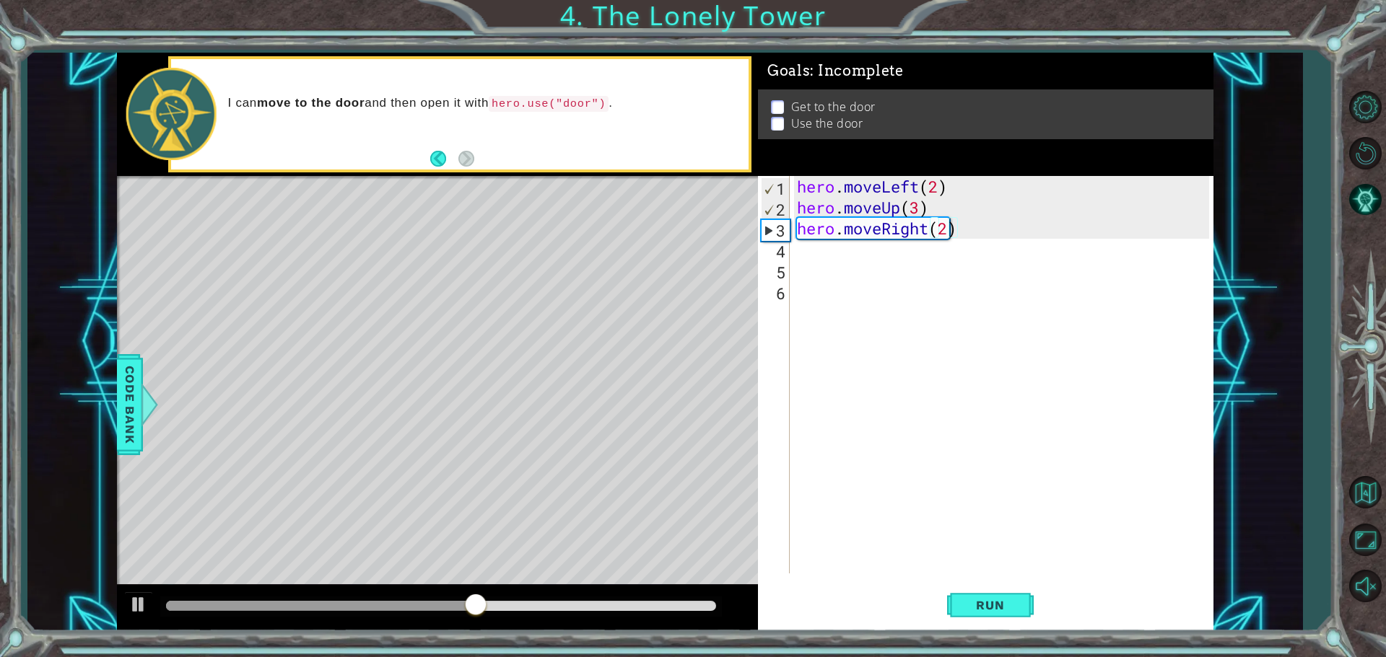
click at [536, 310] on div "Level Map" at bounding box center [450, 388] width 667 height 425
click at [533, 310] on div "Level Map" at bounding box center [450, 388] width 667 height 425
click at [976, 604] on span "Run" at bounding box center [989, 605] width 57 height 14
click at [979, 604] on span "Run" at bounding box center [989, 605] width 57 height 14
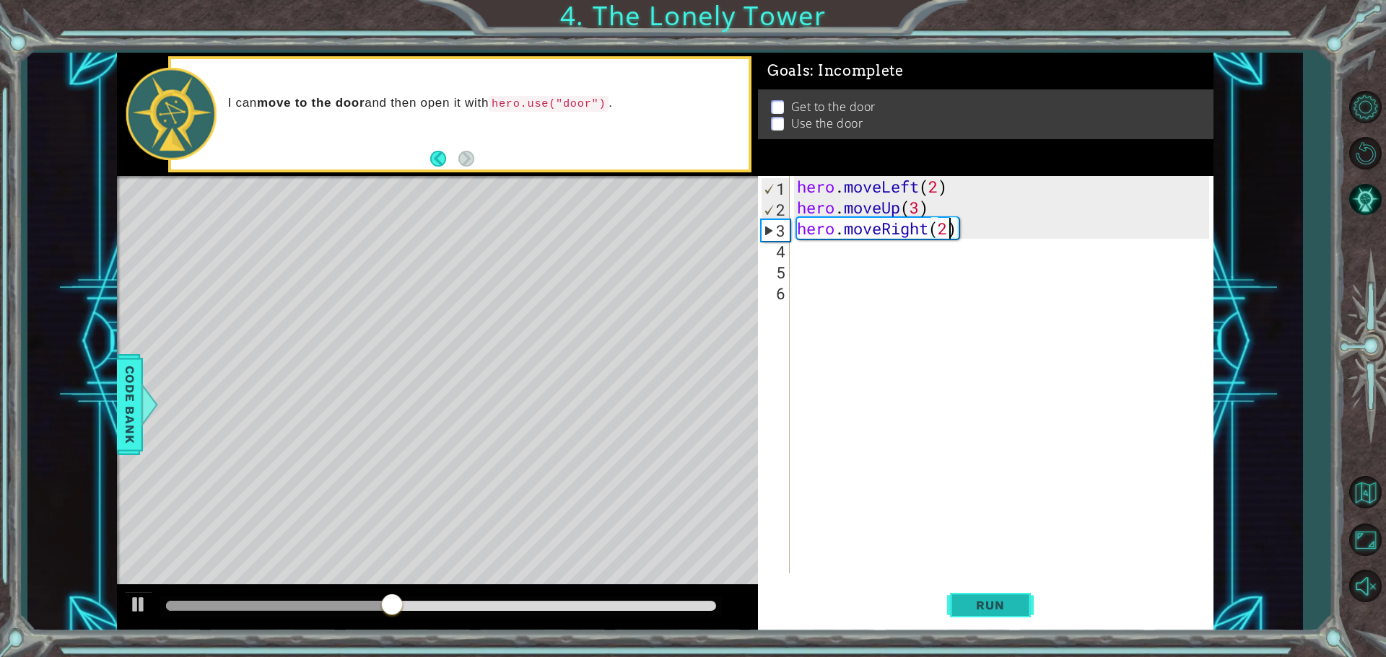
click at [979, 604] on span "Run" at bounding box center [989, 605] width 57 height 14
click at [441, 162] on button "Back" at bounding box center [444, 159] width 28 height 16
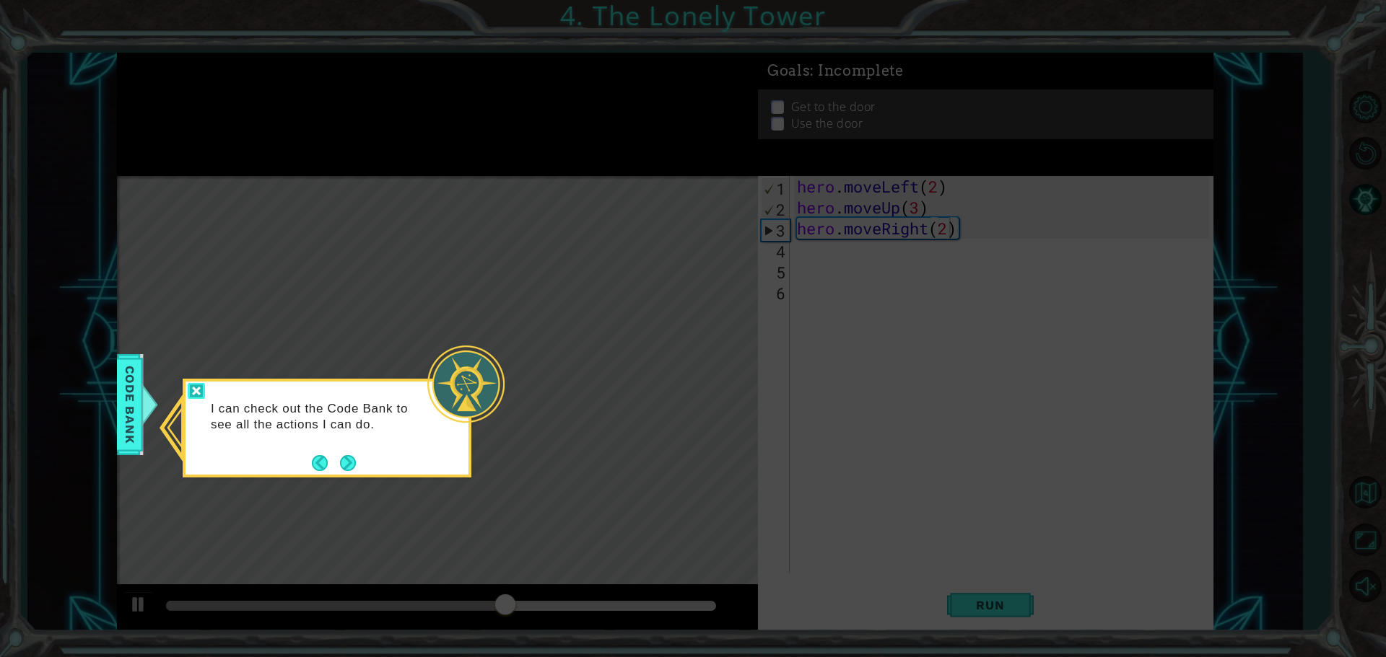
click at [194, 383] on div at bounding box center [196, 391] width 17 height 17
